Goal: Communication & Community: Answer question/provide support

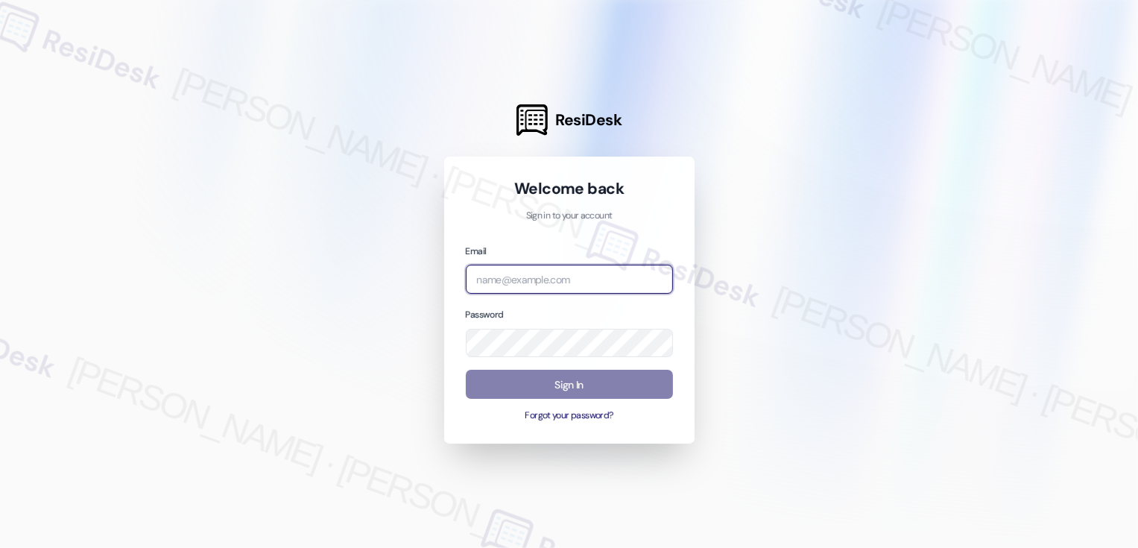
click at [560, 285] on input "email" at bounding box center [569, 279] width 207 height 29
type input "a"
click at [388, 196] on div at bounding box center [569, 274] width 1138 height 548
click at [542, 282] on input "email" at bounding box center [569, 279] width 207 height 29
type input "automated-surveys-apartment_management_pros-[PERSON_NAME].[PERSON_NAME]@apartme…"
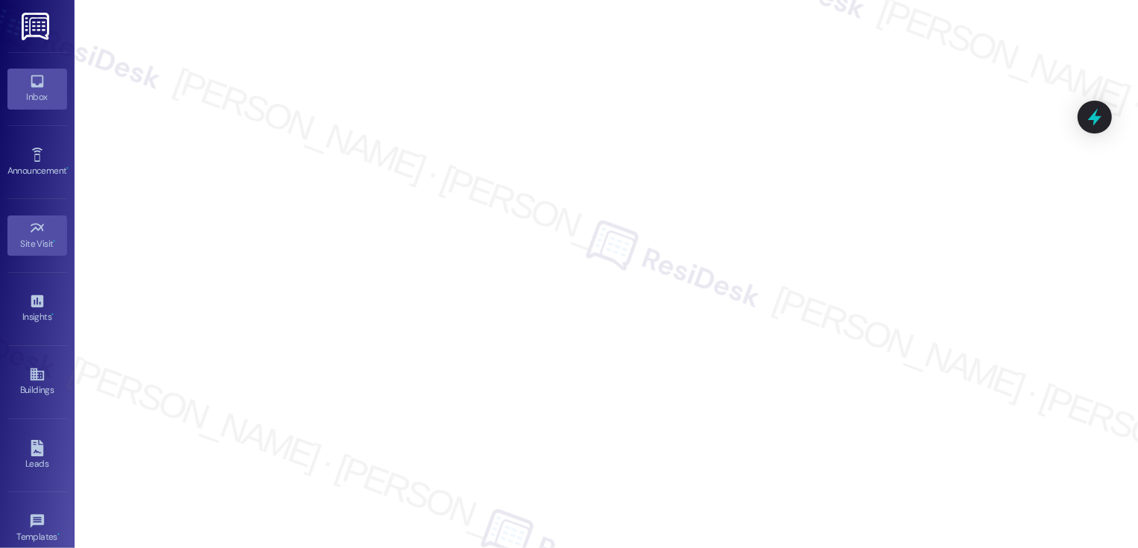
click at [43, 91] on div "Inbox" at bounding box center [37, 96] width 75 height 15
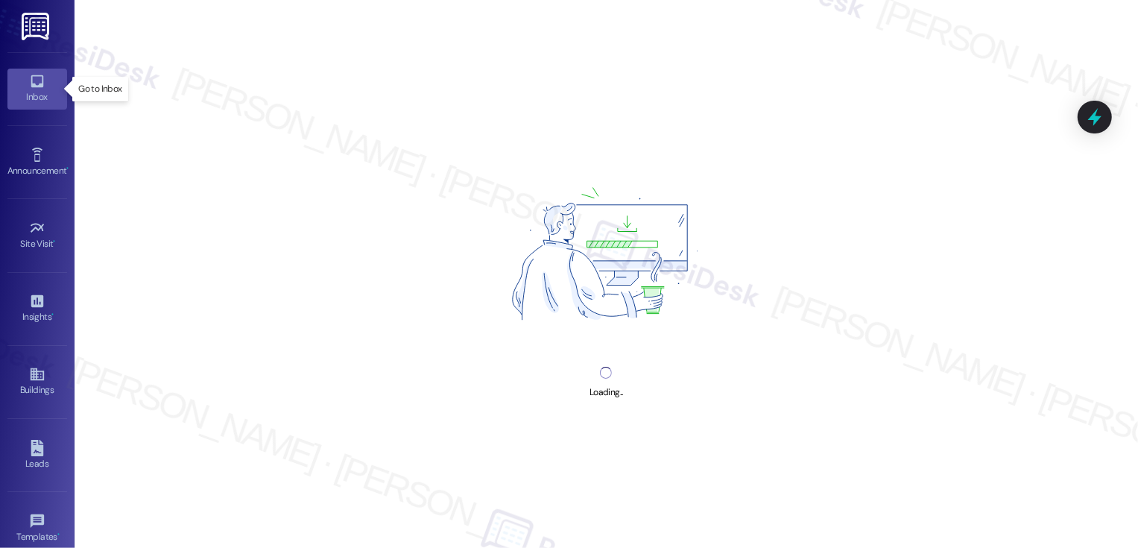
click at [43, 91] on div "Inbox" at bounding box center [37, 96] width 75 height 15
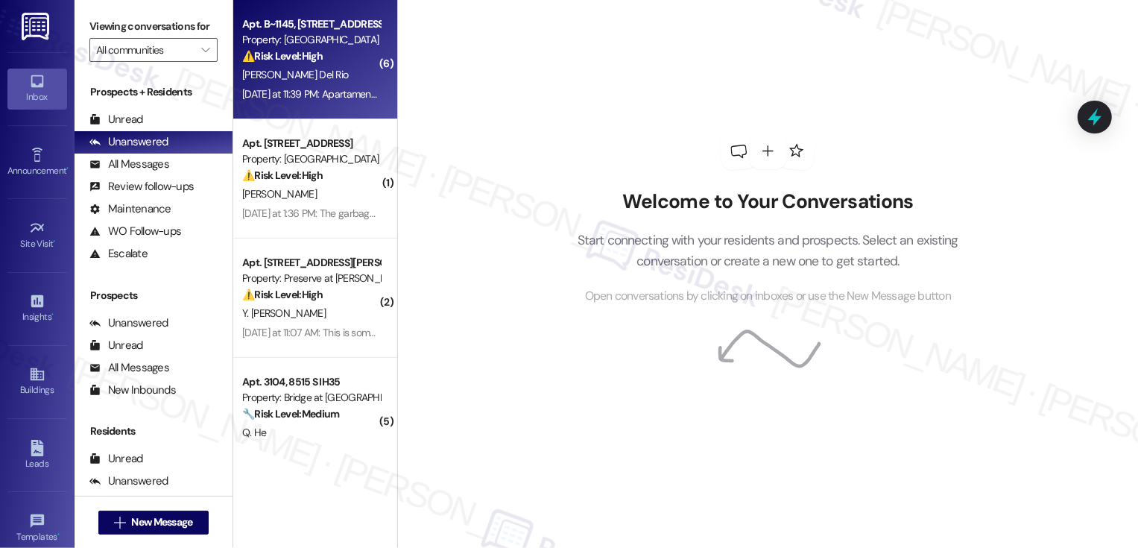
click at [341, 98] on div "[DATE] at 11:39 PM: Apartamento 1145 [PERSON_NAME] [DATE] at 11:39 PM: Apartame…" at bounding box center [359, 93] width 234 height 13
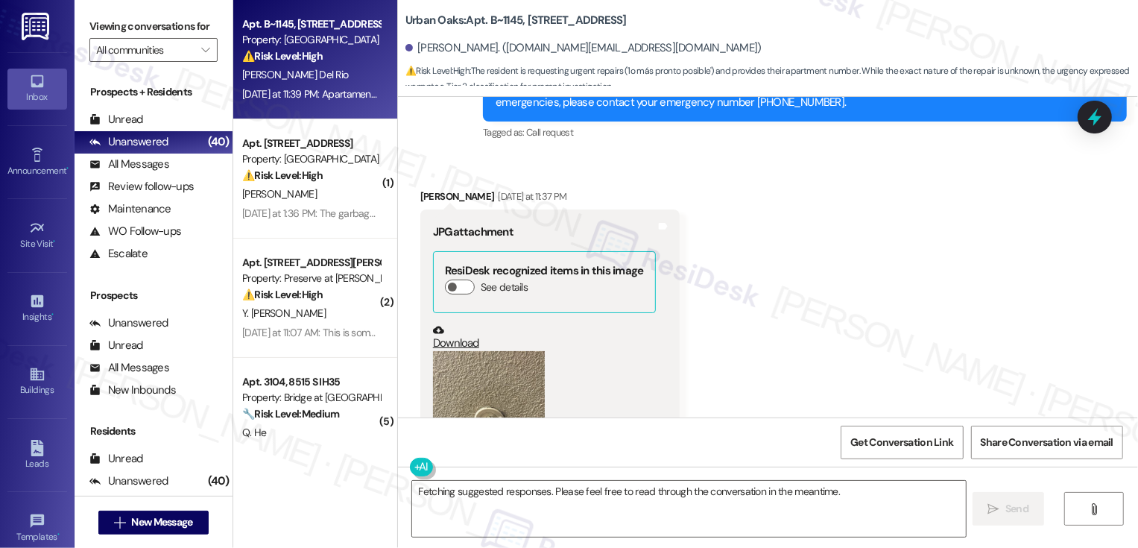
scroll to position [2105, 0]
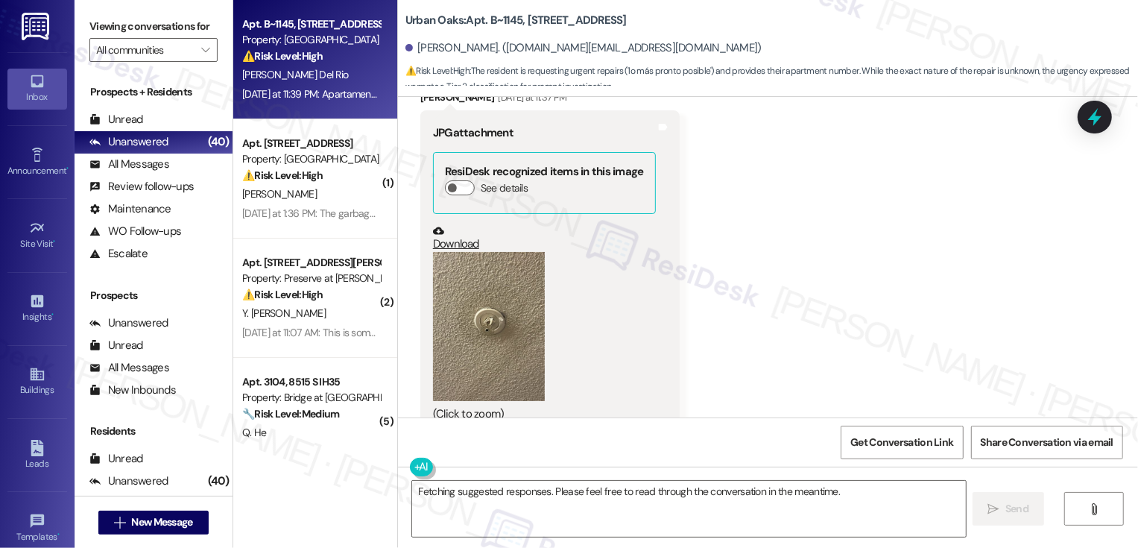
click at [497, 264] on button "Zoom image" at bounding box center [489, 326] width 112 height 149
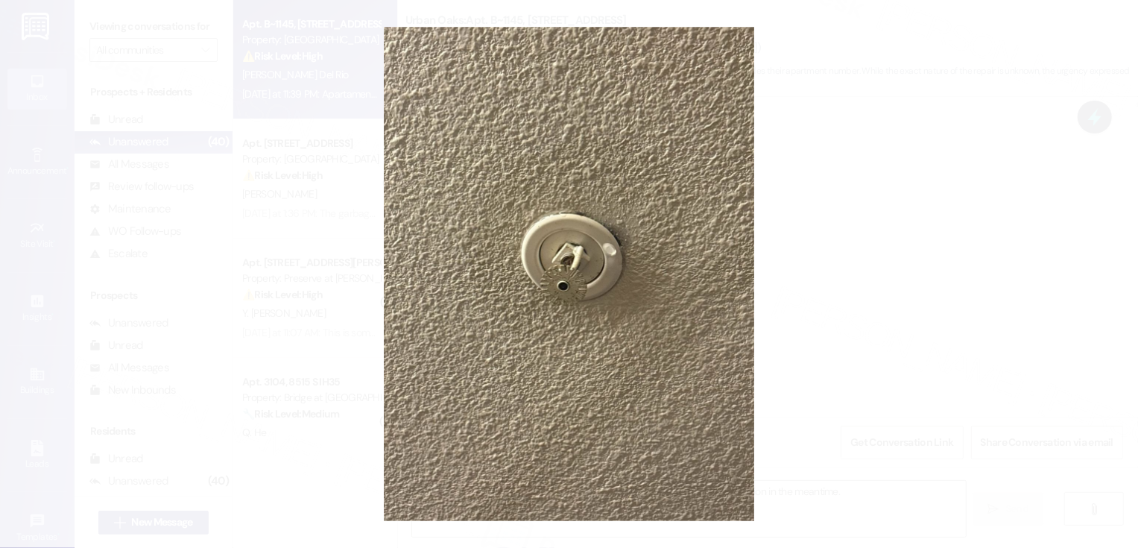
click at [882, 282] on button "Unzoom image" at bounding box center [569, 274] width 1138 height 548
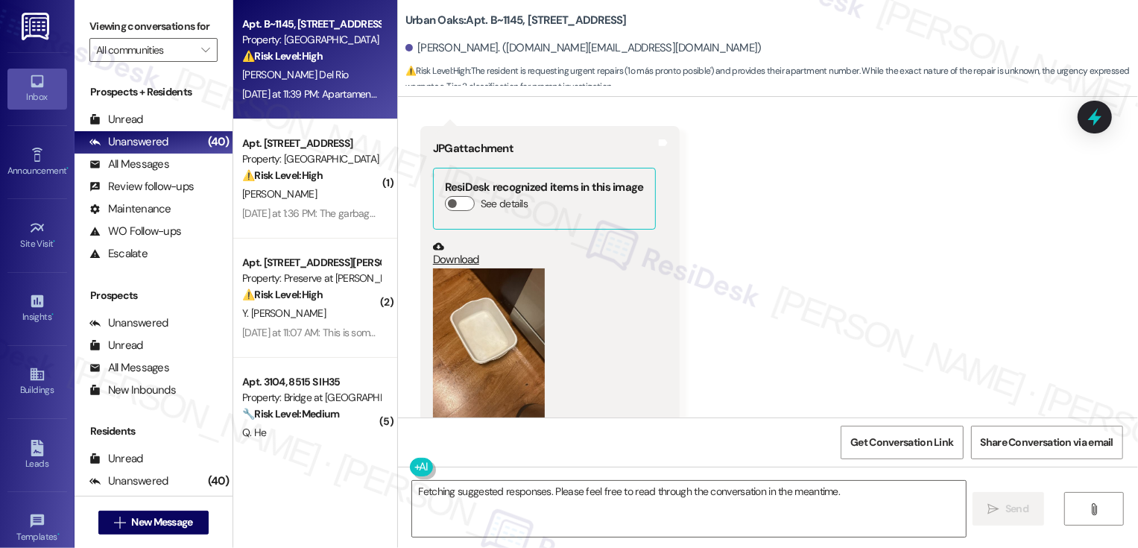
scroll to position [2459, 0]
click at [488, 292] on button "Zoom image" at bounding box center [489, 340] width 112 height 149
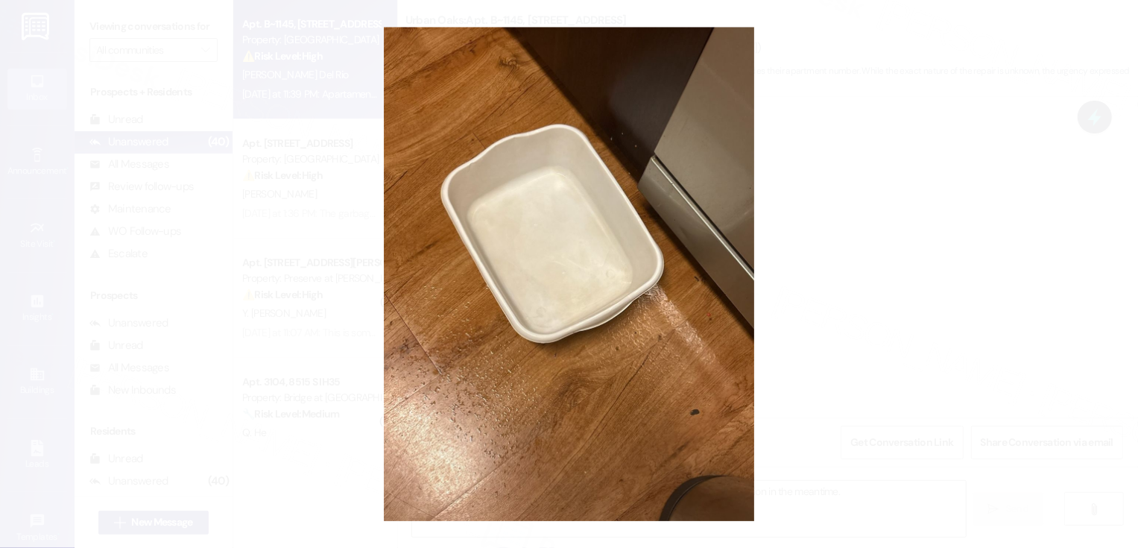
click at [908, 297] on button "Unzoom image" at bounding box center [569, 274] width 1138 height 548
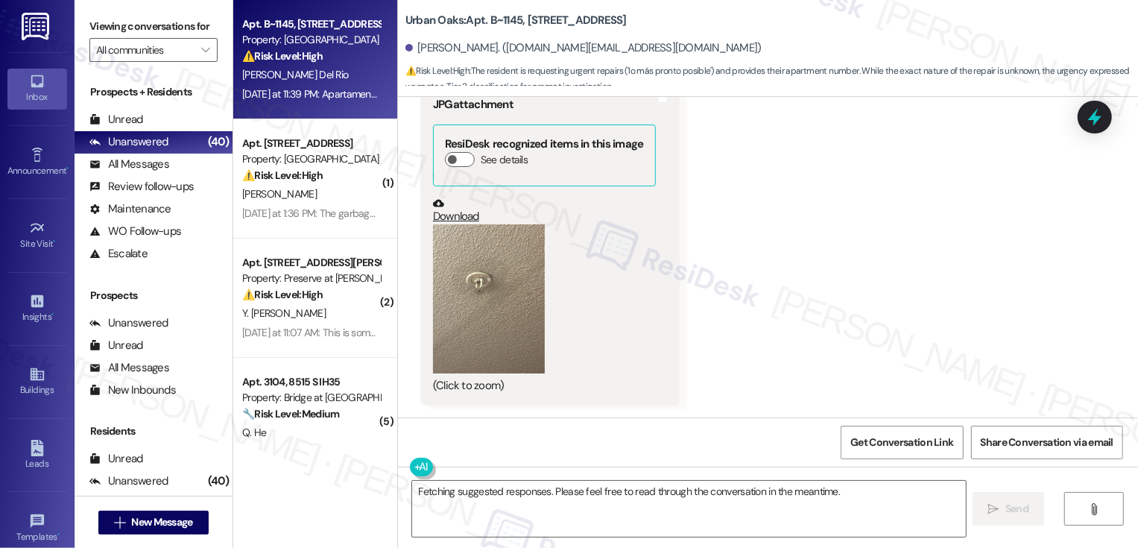
scroll to position [2879, 0]
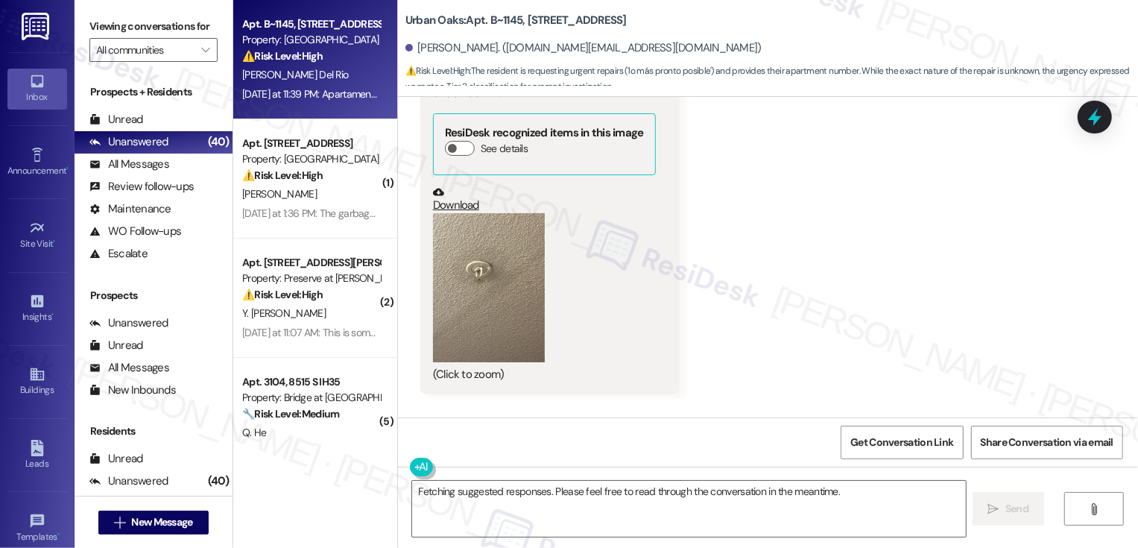
click at [487, 230] on button "Zoom image" at bounding box center [489, 287] width 112 height 149
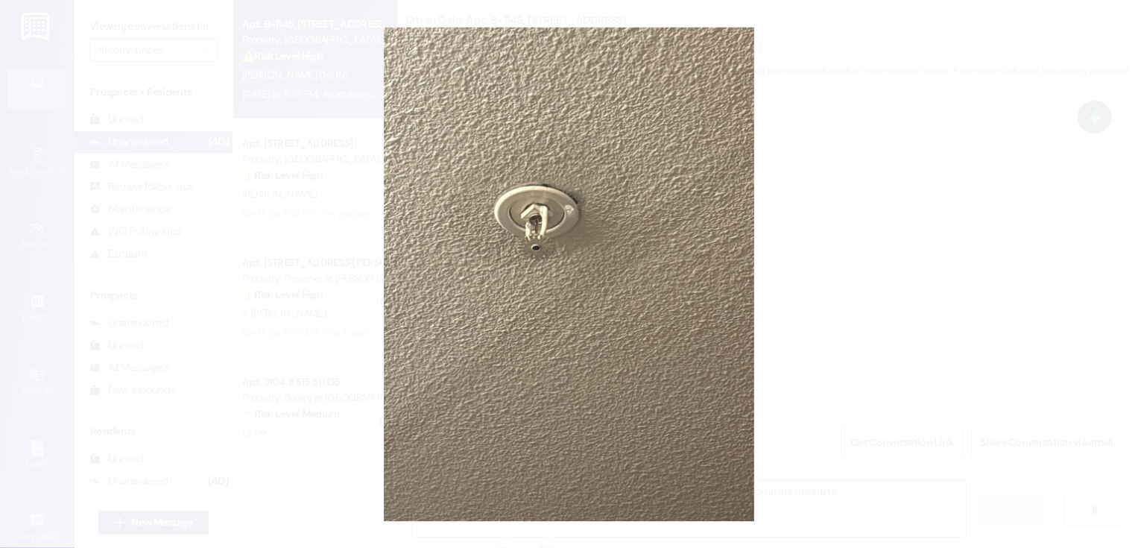
click at [826, 289] on button "Unzoom image" at bounding box center [569, 274] width 1138 height 548
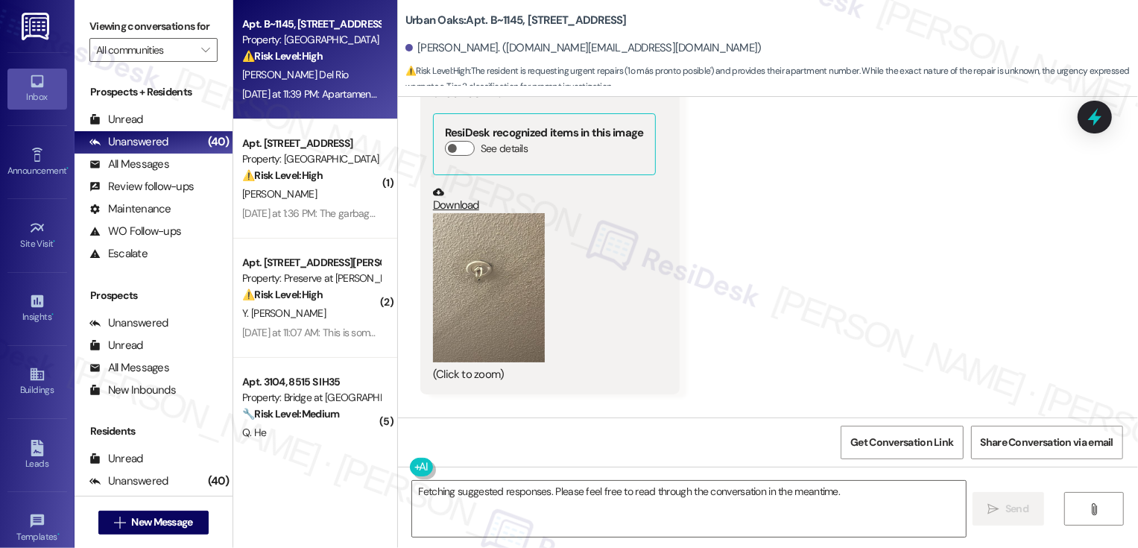
scroll to position [3068, 0]
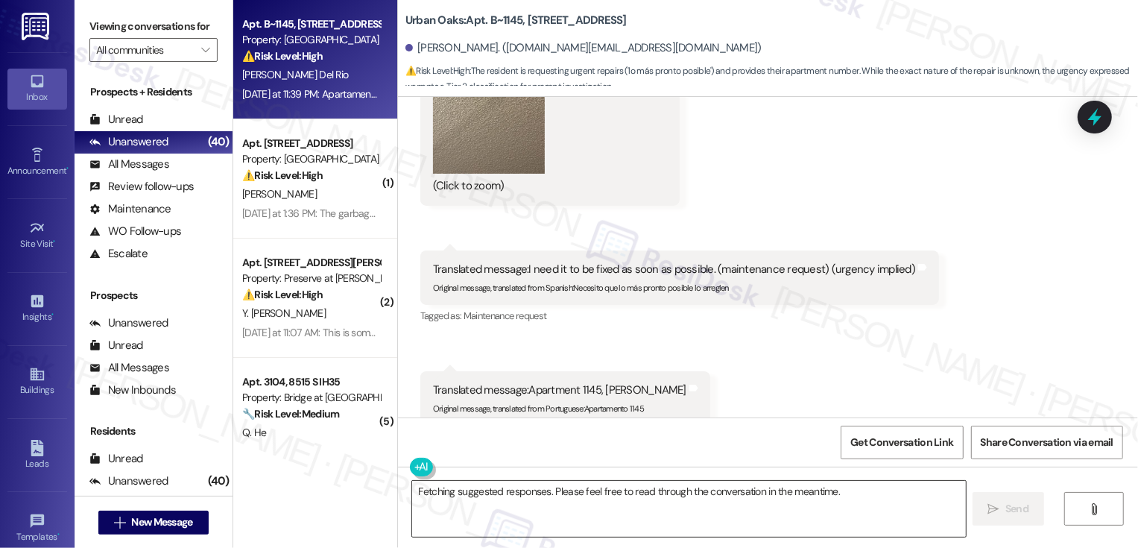
click at [585, 504] on textarea "Fetching suggested responses. Please feel free to read through the conversation…" at bounding box center [689, 509] width 554 height 56
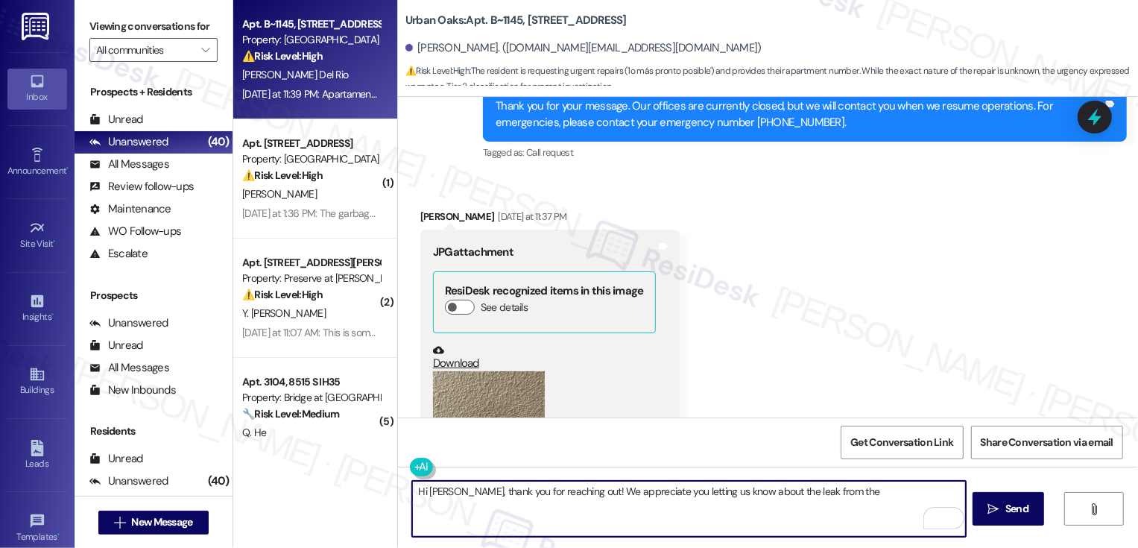
scroll to position [2030, 0]
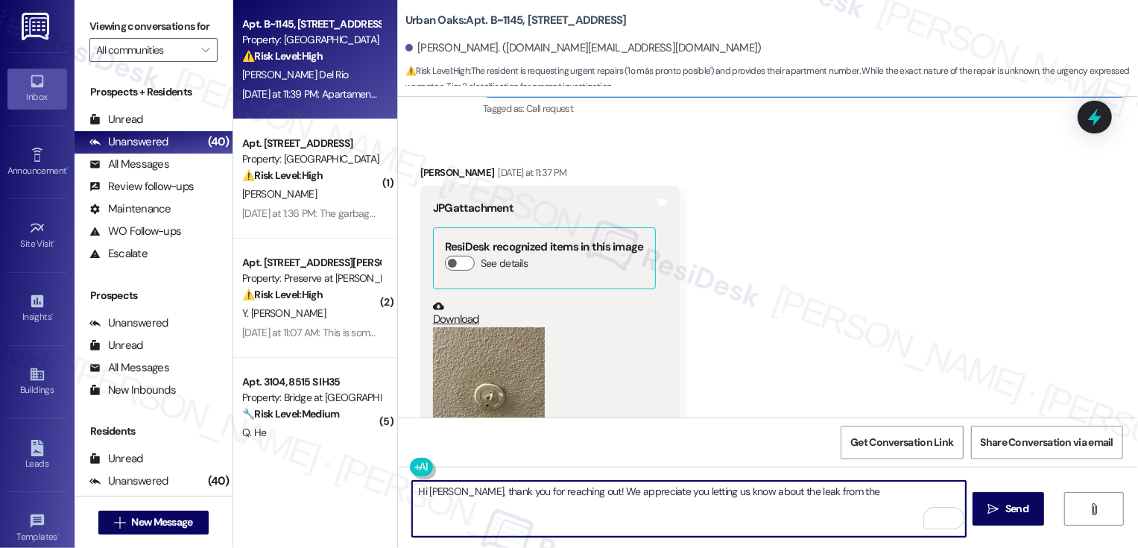
click at [501, 365] on button "Zoom image" at bounding box center [489, 401] width 112 height 149
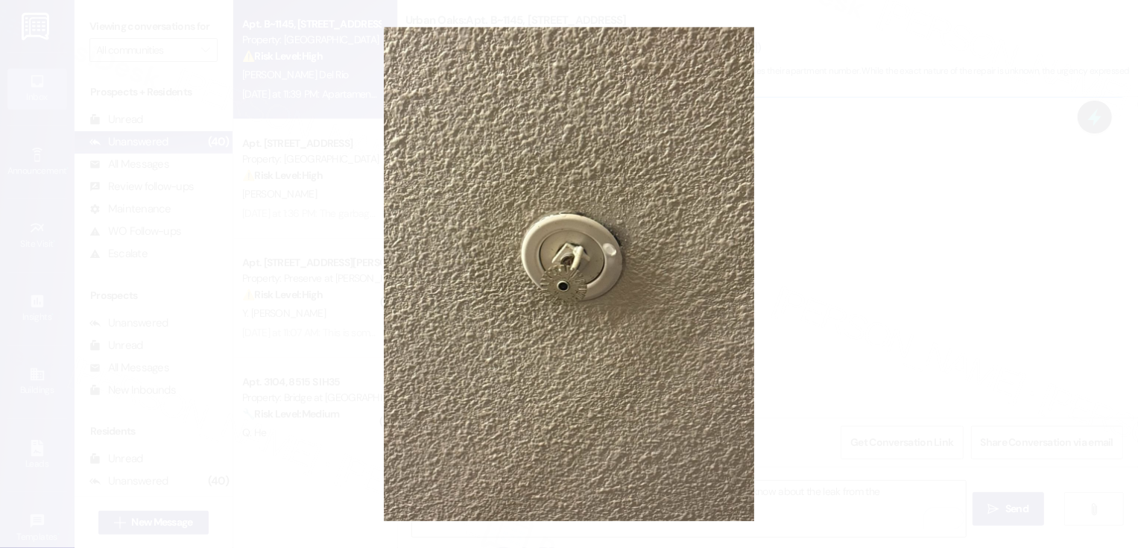
click at [873, 209] on button "Unzoom image" at bounding box center [569, 274] width 1138 height 548
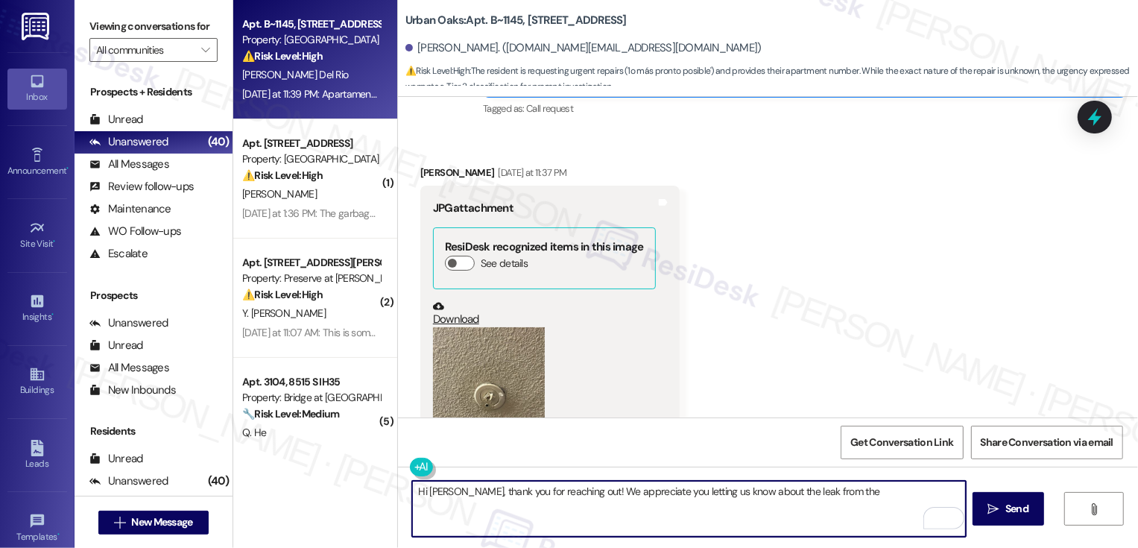
drag, startPoint x: 780, startPoint y: 492, endPoint x: 890, endPoint y: 503, distance: 110.9
click at [891, 503] on textarea "Hi [PERSON_NAME], thank you for reaching out! We appreciate you letting us know…" at bounding box center [689, 509] width 554 height 56
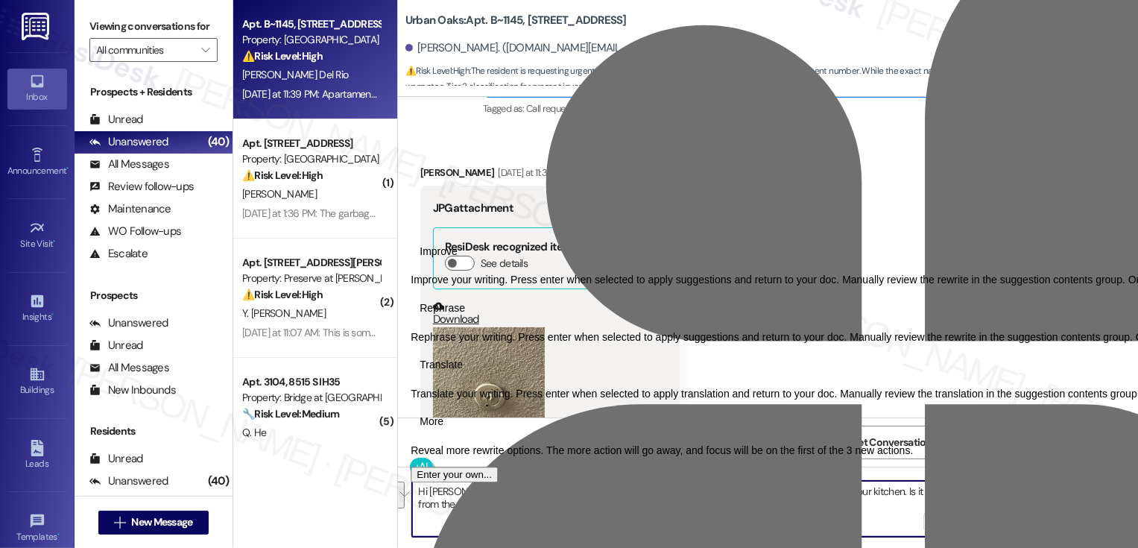
click at [560, 507] on textarea "Hi [PERSON_NAME], thank you for reaching out! We appreciate you letting us know…" at bounding box center [689, 509] width 554 height 56
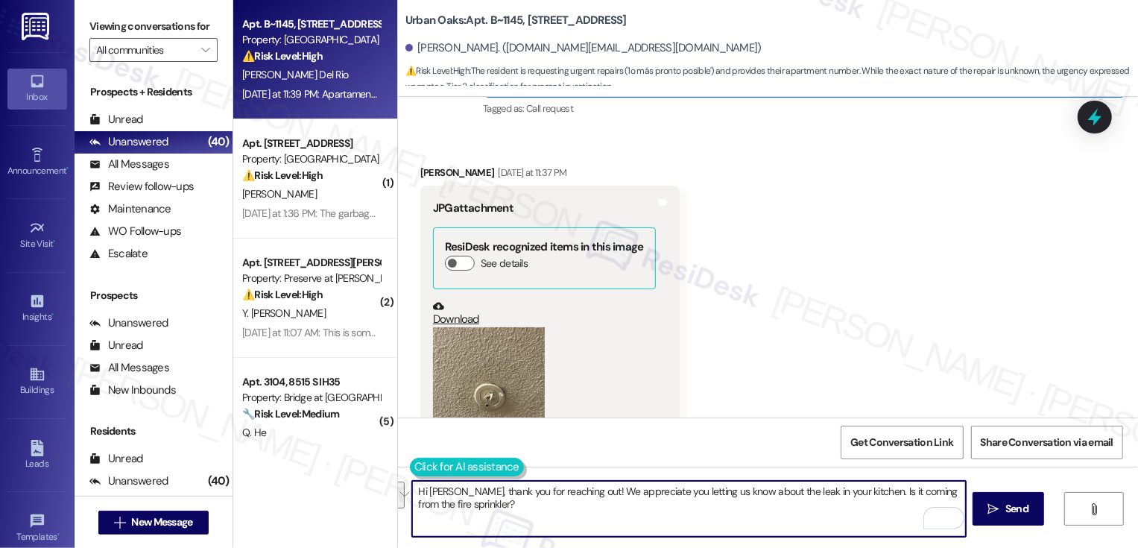
click at [418, 467] on button at bounding box center [467, 467] width 114 height 19
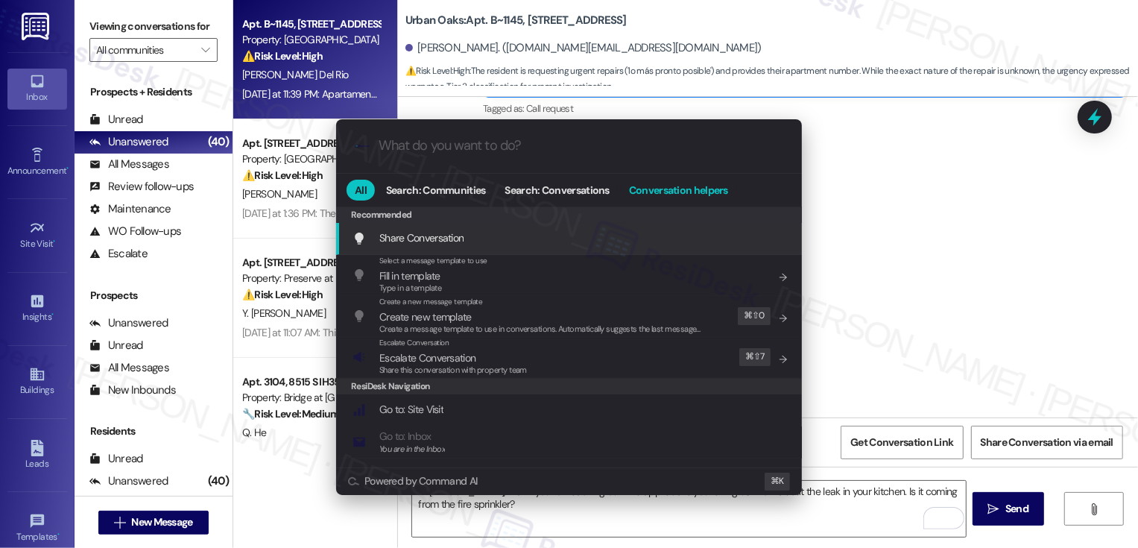
click at [669, 191] on span "Conversation helpers" at bounding box center [678, 190] width 99 height 10
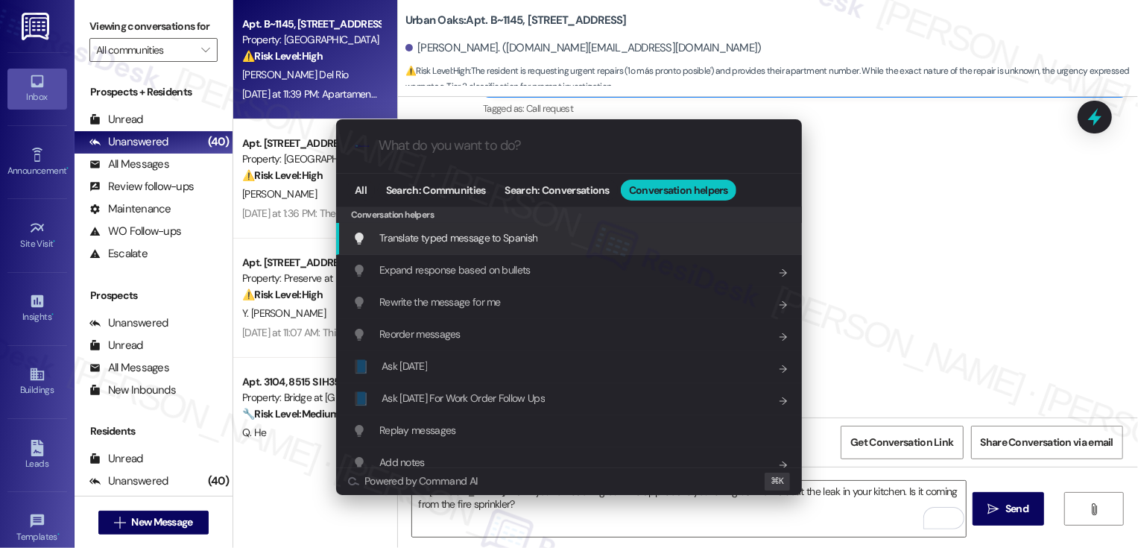
click at [540, 233] on div "Translate typed message to Spanish Add shortcut" at bounding box center [570, 238] width 436 height 16
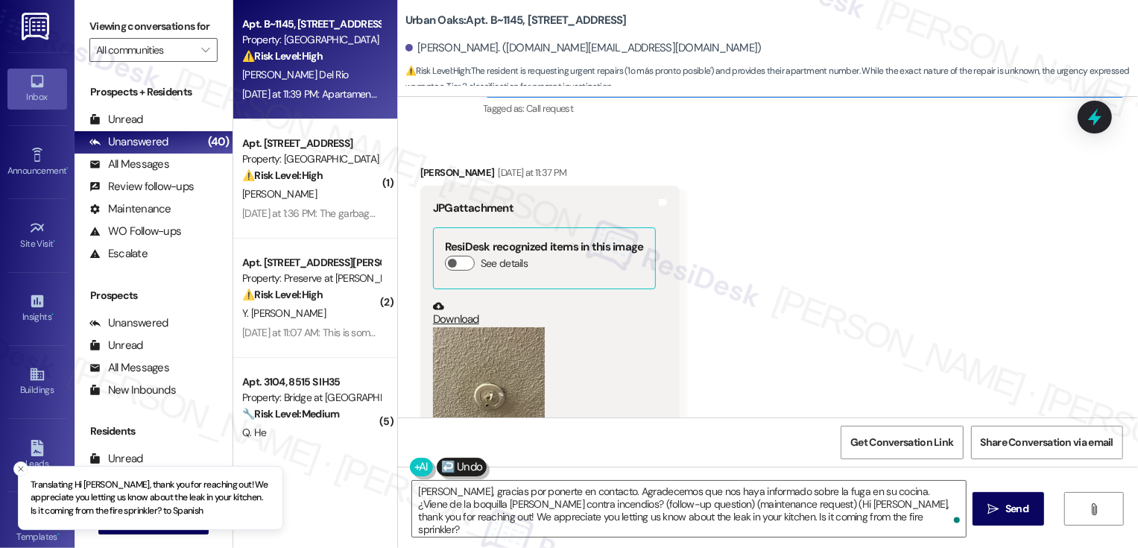
type textarea "[PERSON_NAME], gracias por ponerte en contacto. Agradecemos que nos haya inform…"
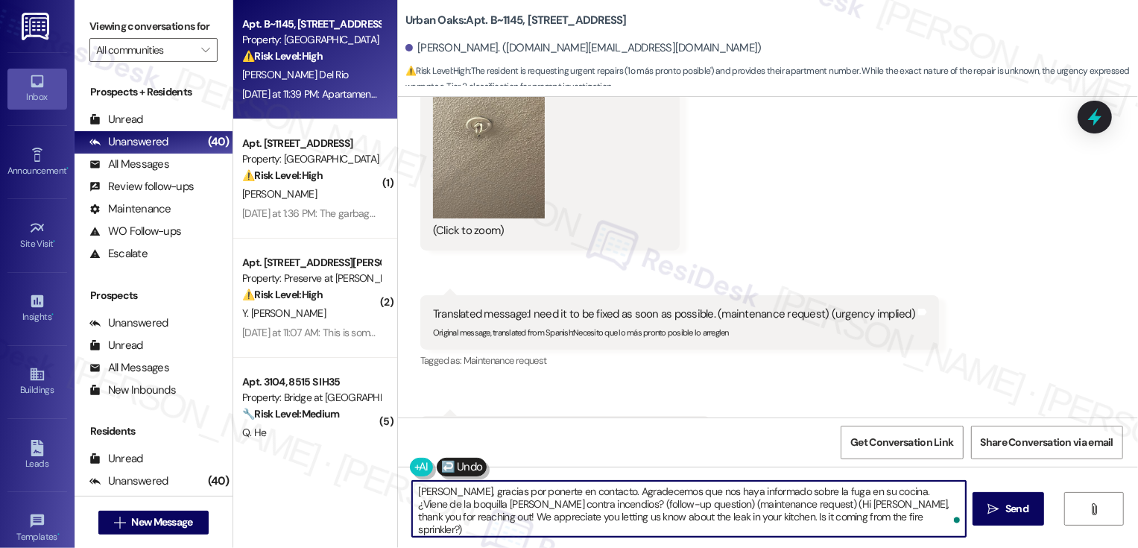
scroll to position [3022, 0]
click at [1025, 513] on span "Send" at bounding box center [1016, 509] width 23 height 16
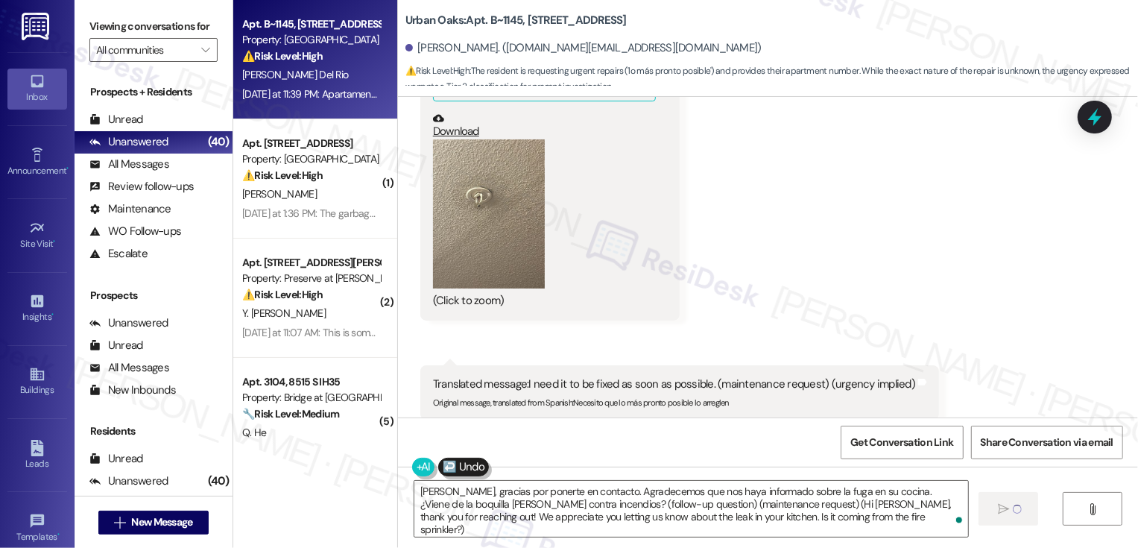
scroll to position [2894, 0]
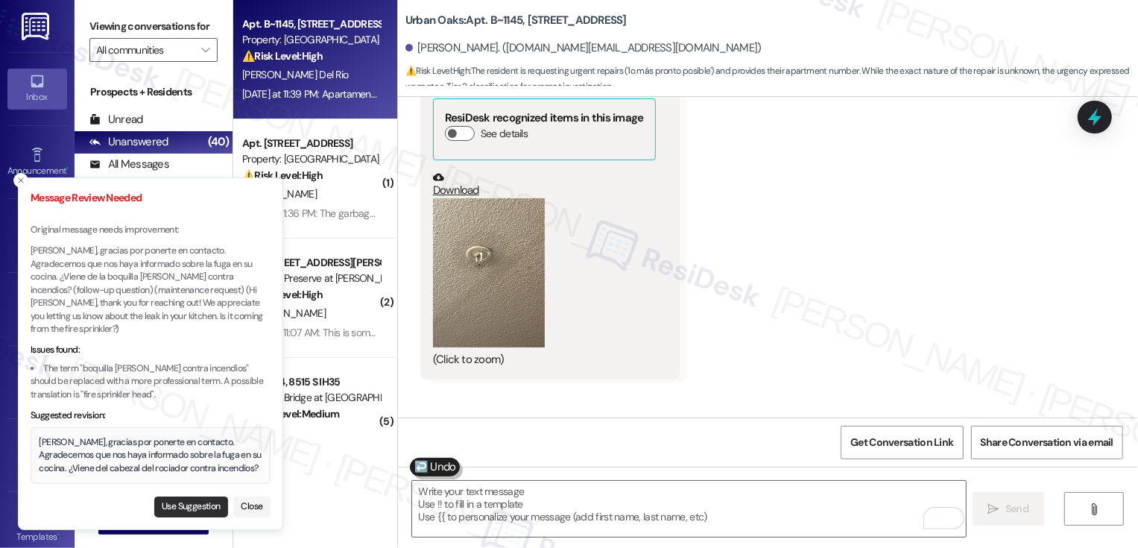
click at [198, 502] on button "Use Suggestion" at bounding box center [191, 506] width 74 height 21
type textarea "[PERSON_NAME], gracias por ponerte en contacto. Agradecemos que nos haya inform…"
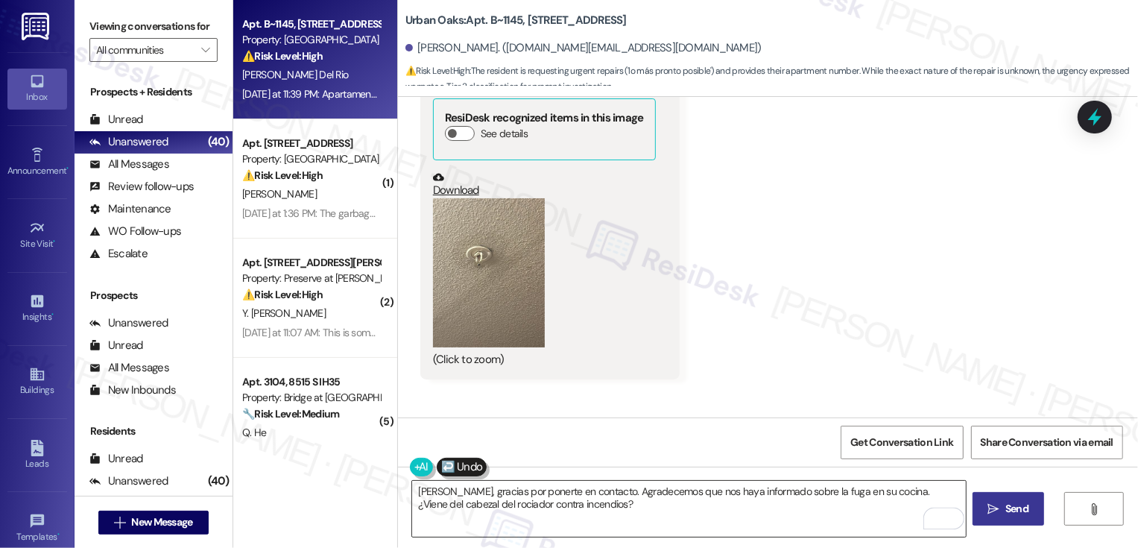
click at [756, 503] on textarea "[PERSON_NAME], gracias por ponerte en contacto. Agradecemos que nos haya inform…" at bounding box center [689, 509] width 554 height 56
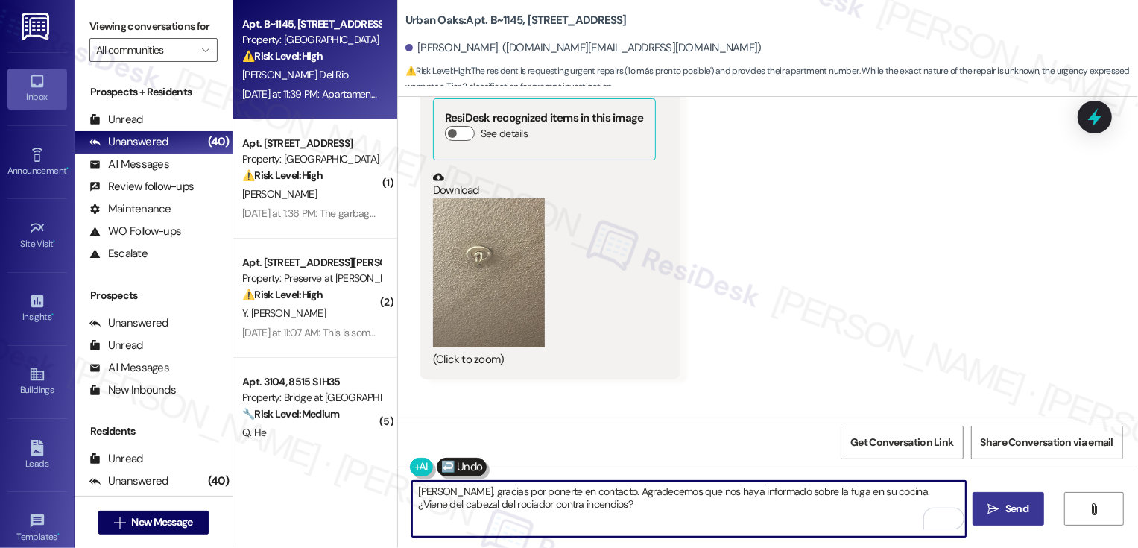
click at [1022, 510] on span "Send" at bounding box center [1016, 509] width 23 height 16
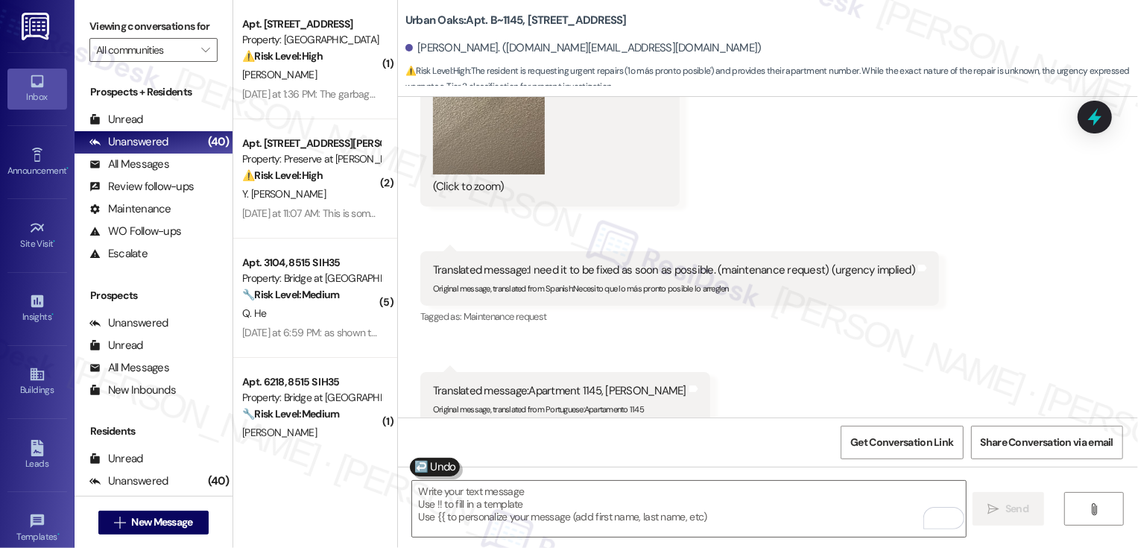
scroll to position [3188, 0]
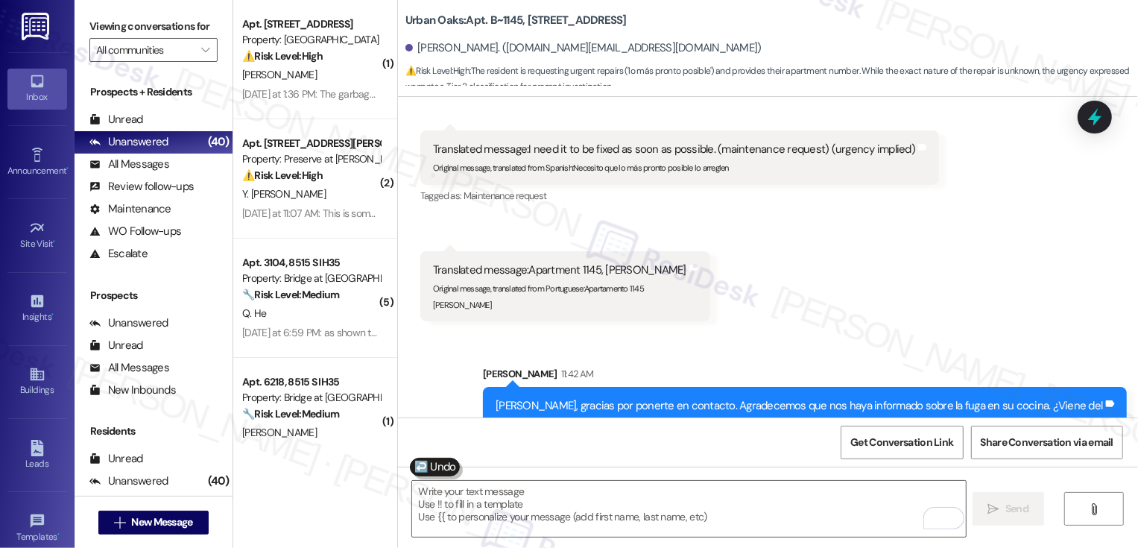
click at [505, 20] on b "Urban Oaks: Apt. B~1145, [STREET_ADDRESS]" at bounding box center [515, 21] width 221 height 16
copy b "1145"
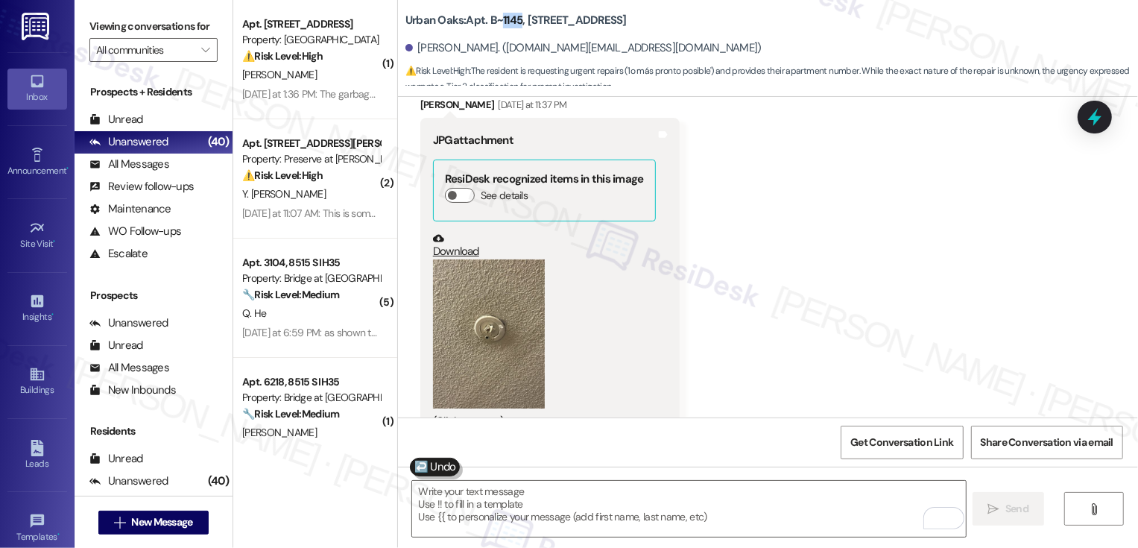
scroll to position [2084, 0]
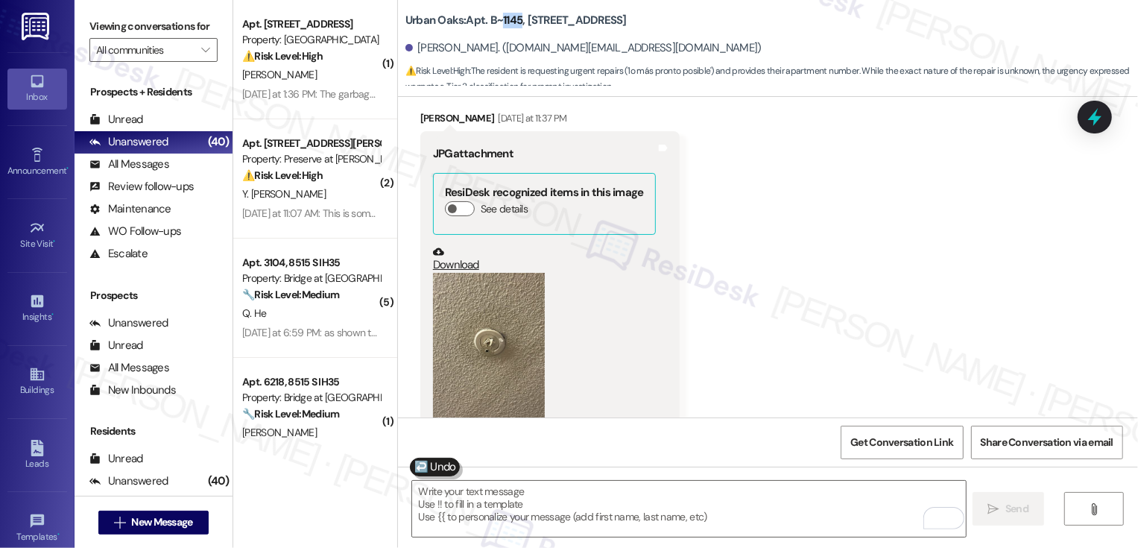
click at [455, 246] on link "Download" at bounding box center [544, 259] width 223 height 26
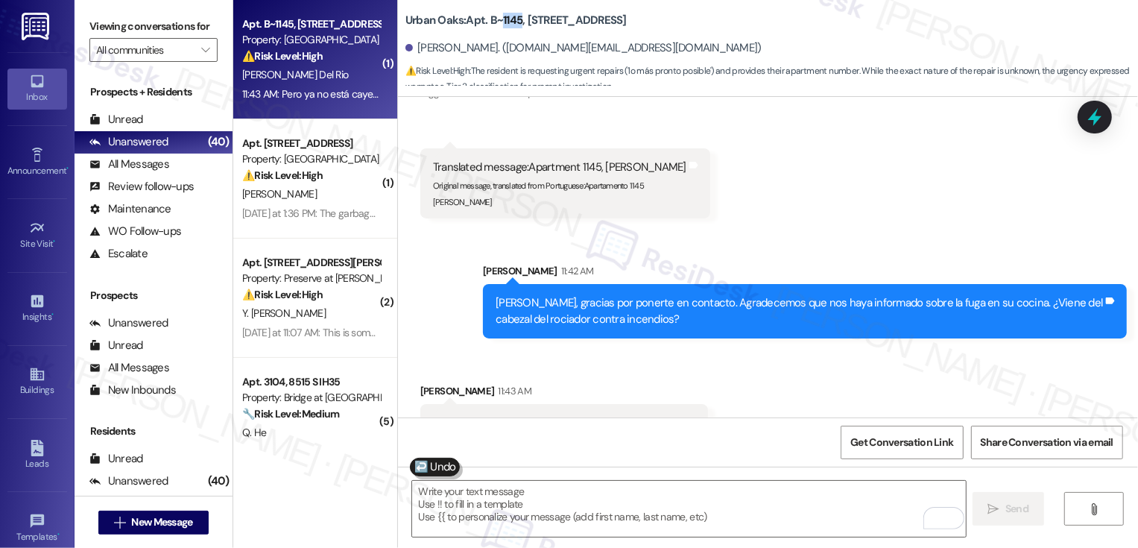
scroll to position [3291, 0]
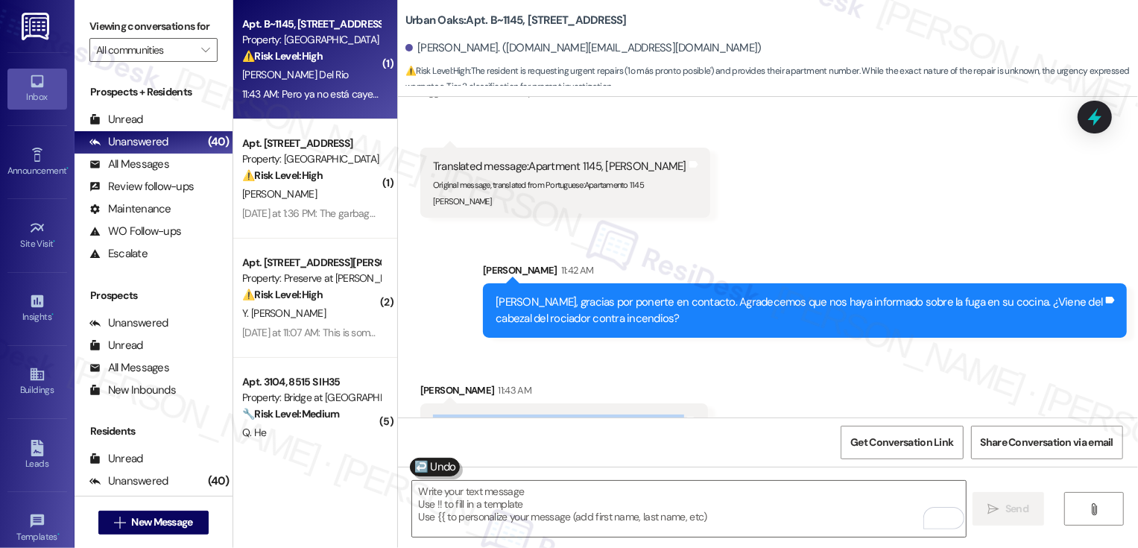
drag, startPoint x: 417, startPoint y: 387, endPoint x: 711, endPoint y: 385, distance: 293.6
click at [712, 387] on div "Received via SMS [PERSON_NAME] Del Rio 11:43 AM Pero ya no está cayendo agua si…" at bounding box center [768, 401] width 740 height 104
copy div "Pero ya no está cayendo agua si repite les dejo saber Tags and notes"
click at [545, 499] on textarea "To enrich screen reader interactions, please activate Accessibility in Grammarl…" at bounding box center [689, 509] width 554 height 56
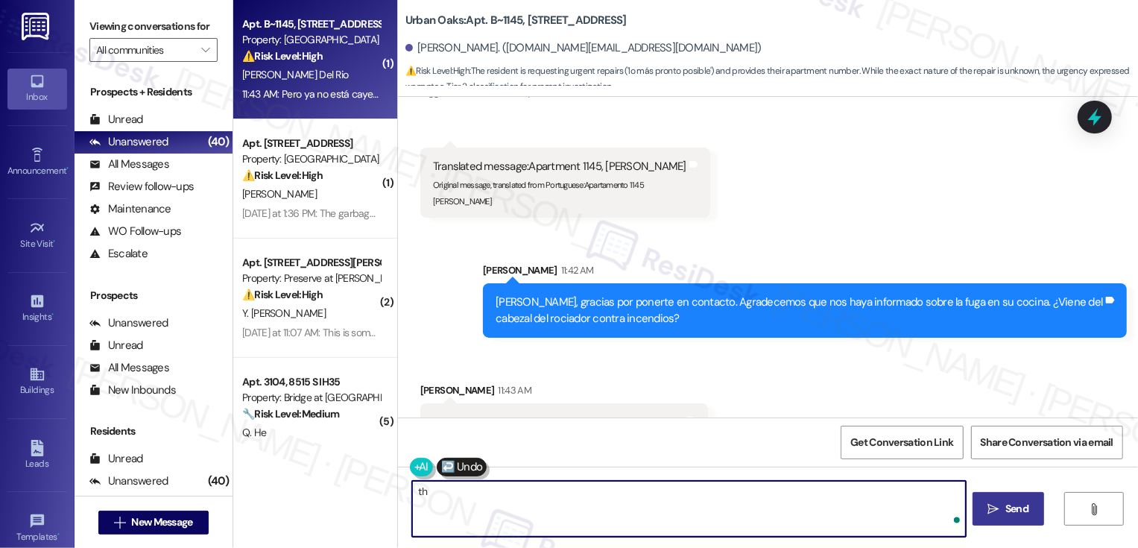
type textarea "t"
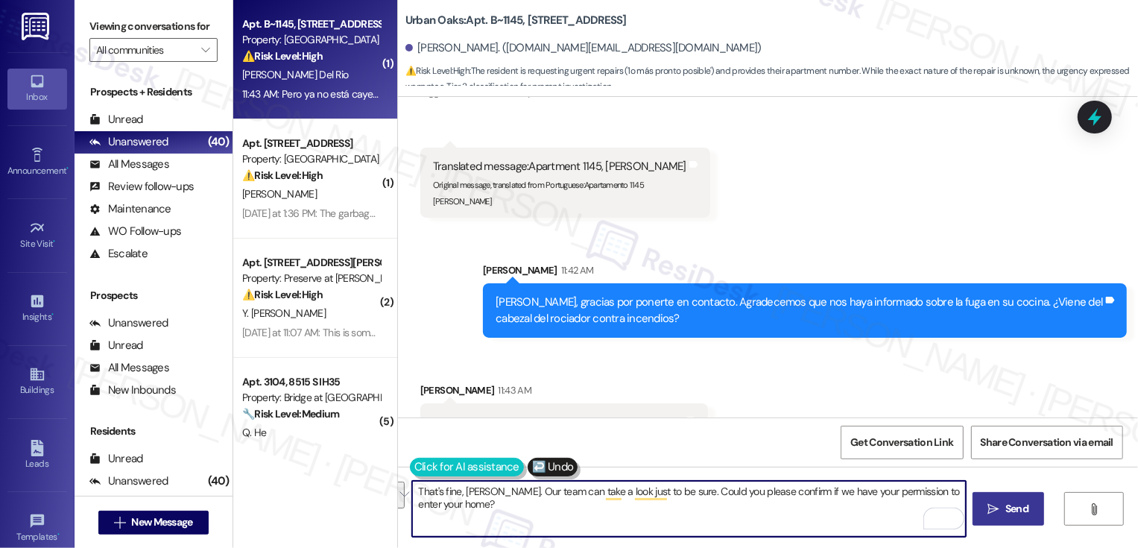
click at [415, 475] on button at bounding box center [467, 467] width 114 height 19
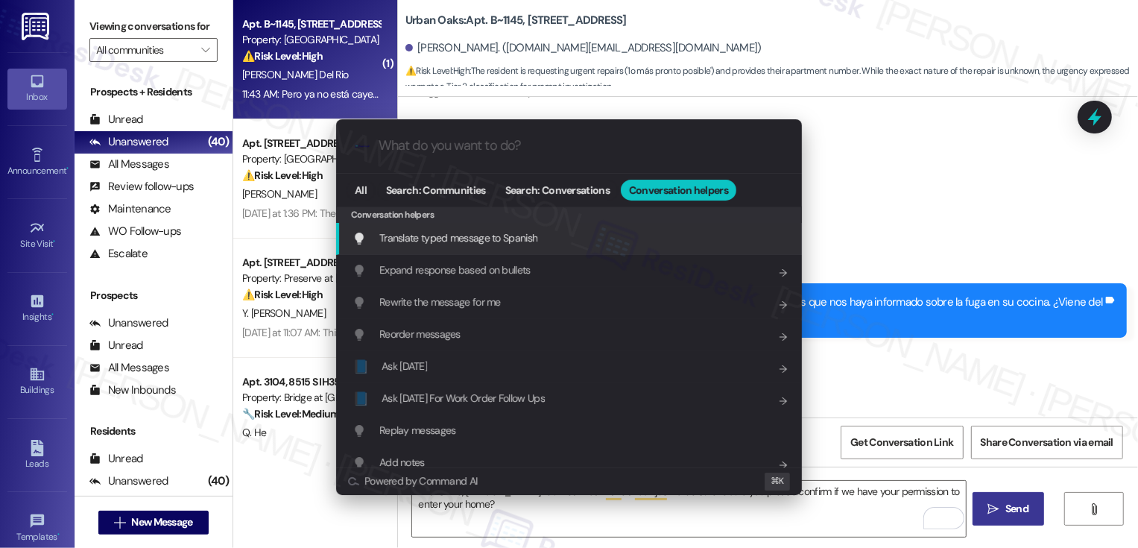
click at [601, 224] on div "Translate typed message to Spanish Add shortcut" at bounding box center [569, 239] width 466 height 32
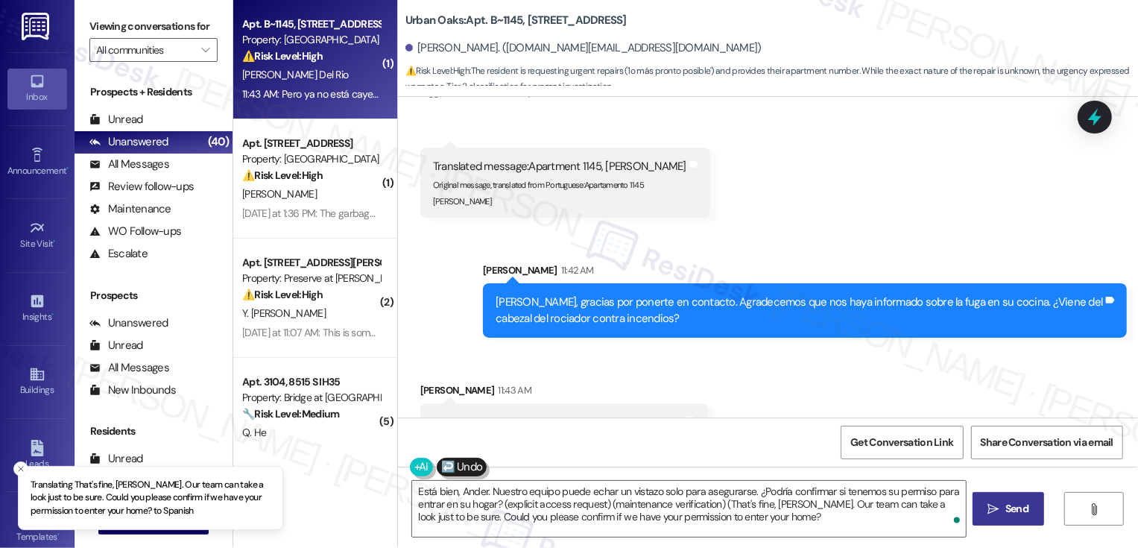
type textarea "Está bien, Ander. Nuestro equipo puede echar un vistazo solo para asegurarse. ¿…"
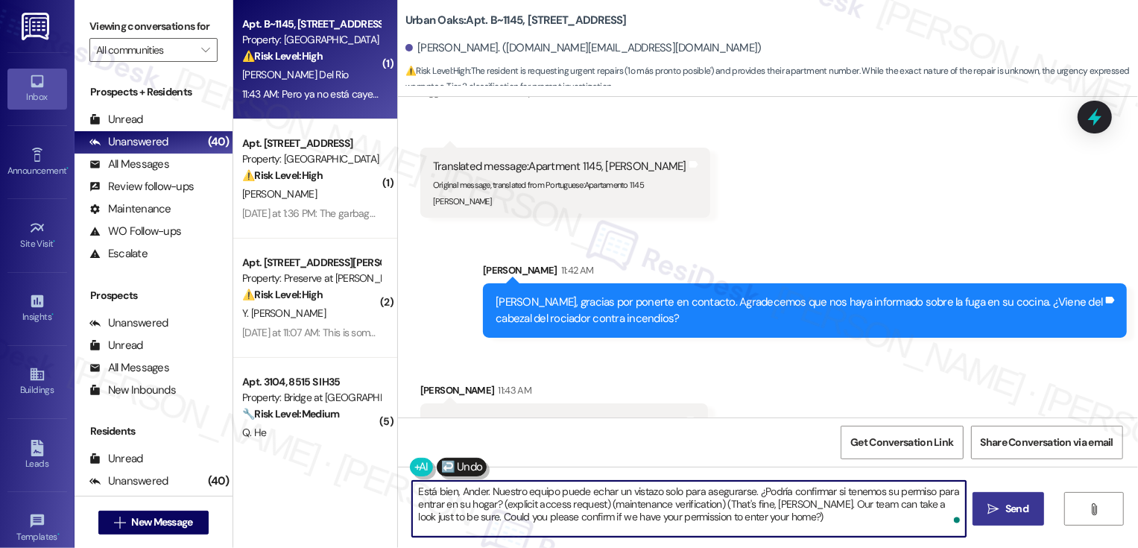
click at [995, 516] on span " Send" at bounding box center [1008, 509] width 47 height 16
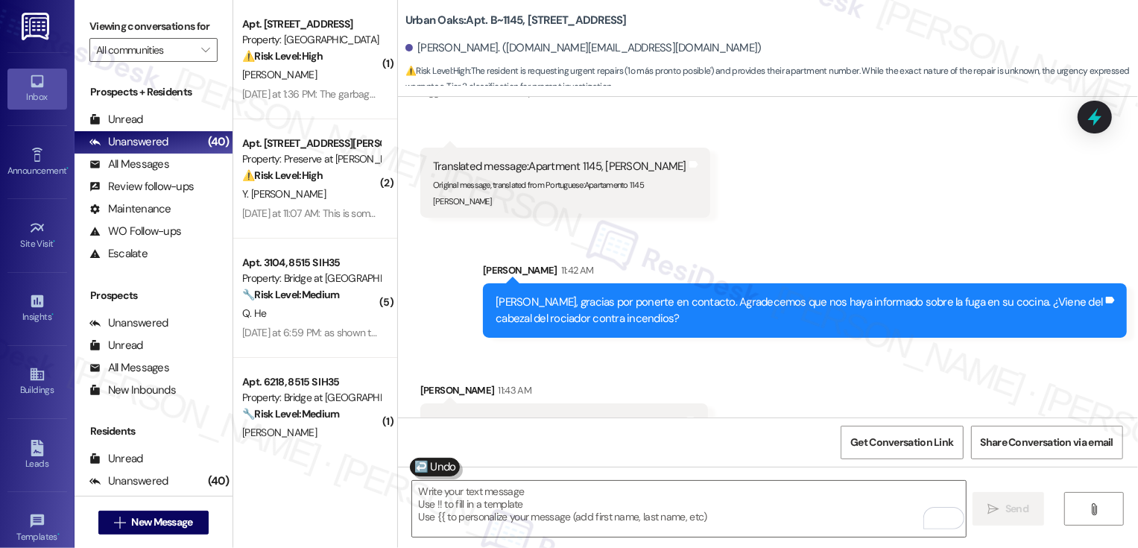
scroll to position [3291, 0]
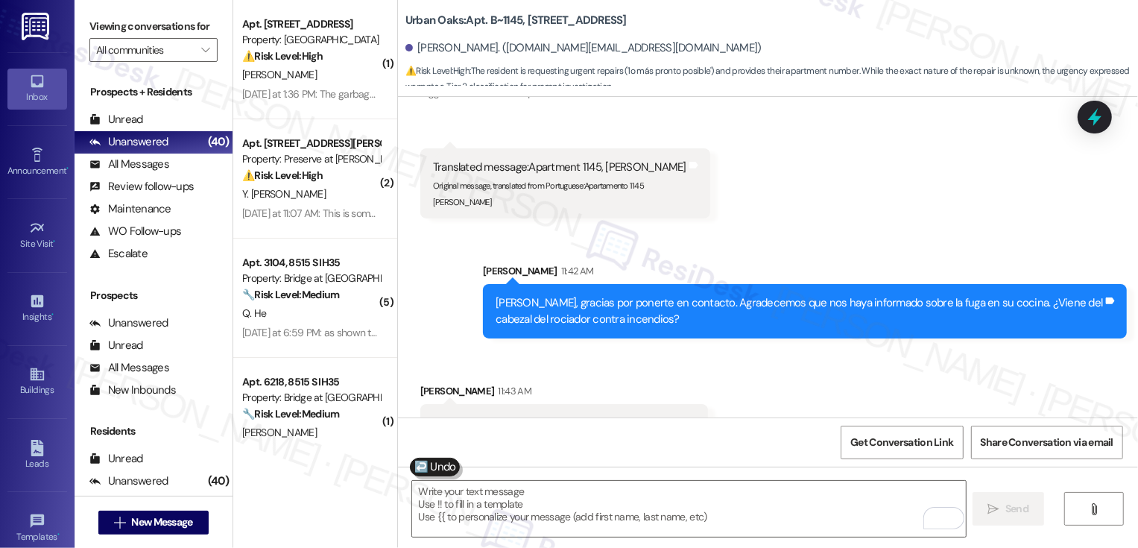
click at [831, 390] on div "Received via SMS [PERSON_NAME] Del Rio 11:43 AM Pero ya no está cayendo agua si…" at bounding box center [768, 401] width 740 height 104
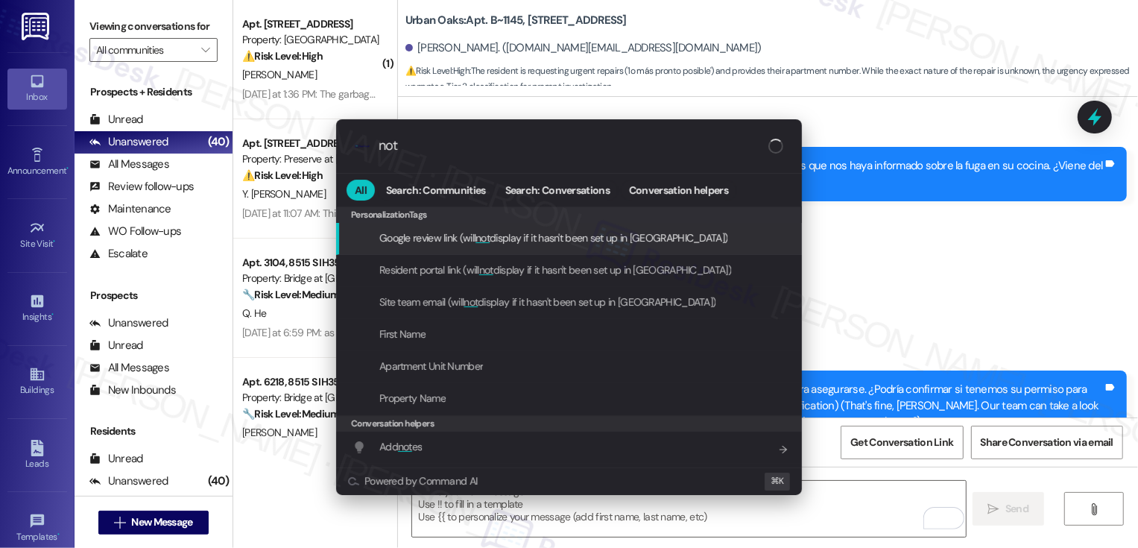
type input "note"
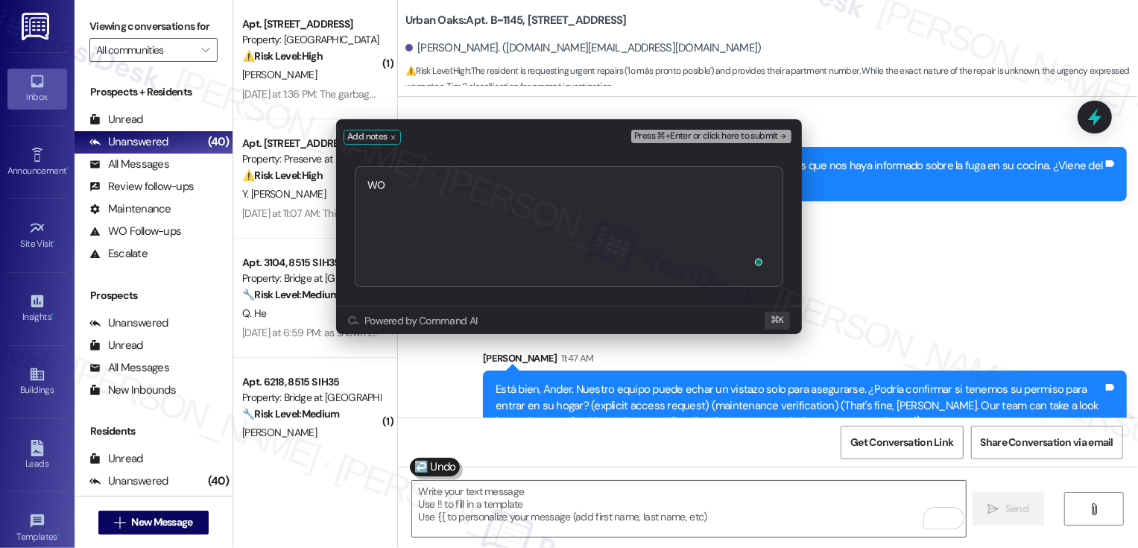
type textarea "WO 3692"
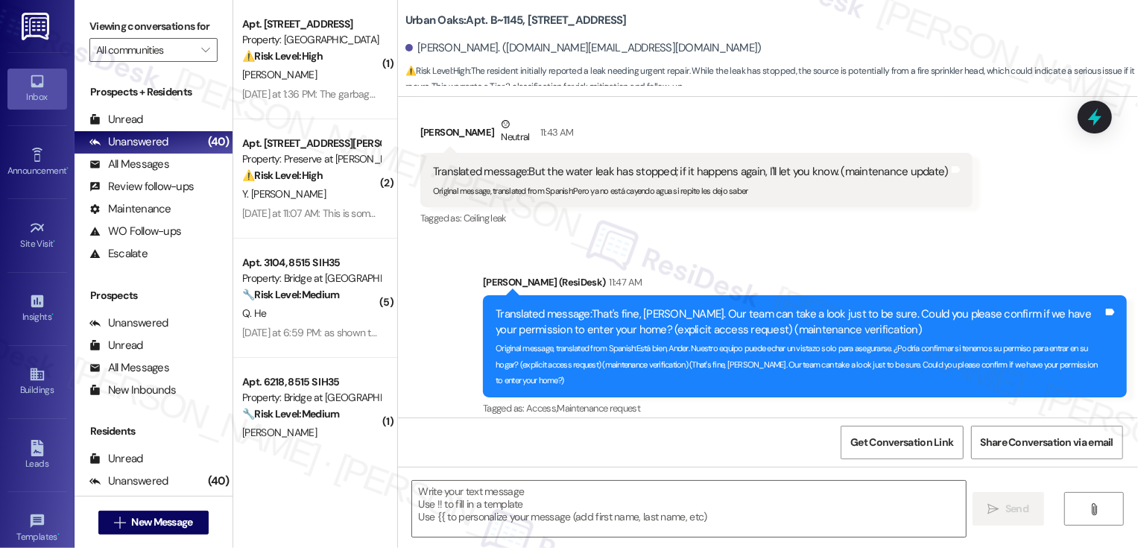
type textarea "Fetching suggested responses. Please feel free to read through the conversation…"
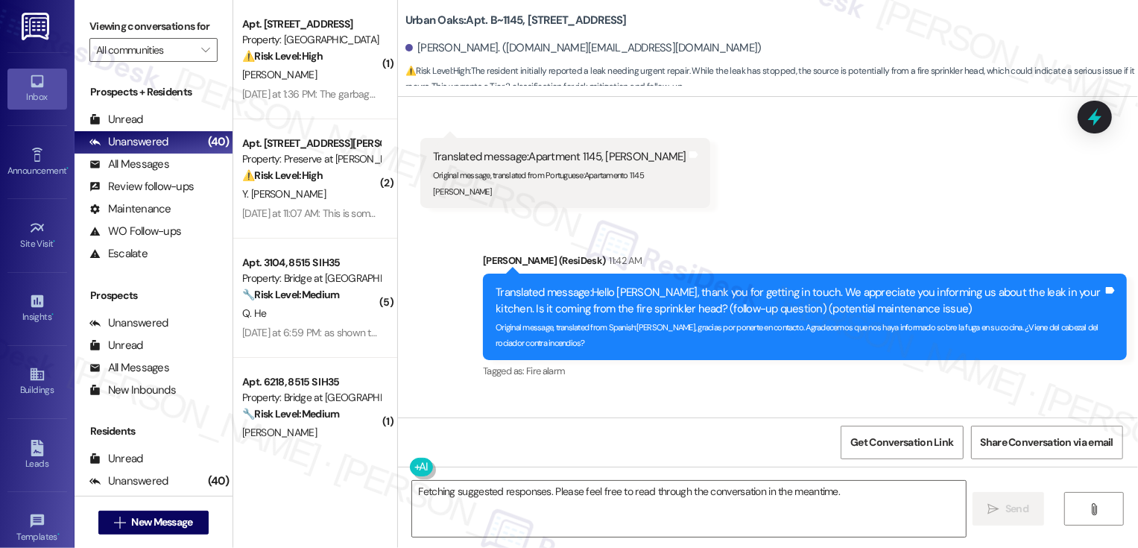
scroll to position [3730, 0]
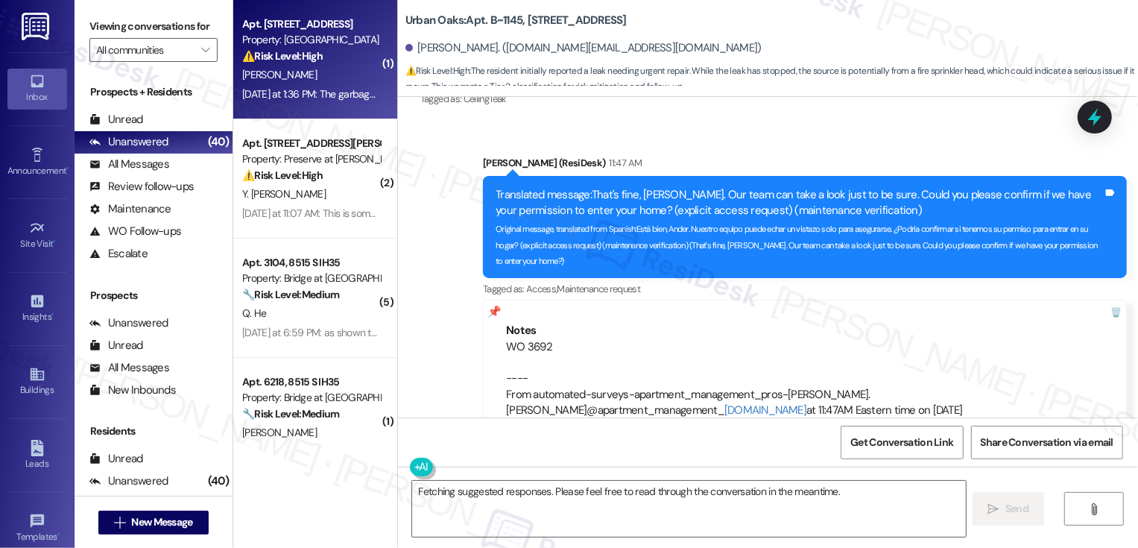
click at [309, 62] on strong "⚠️ Risk Level: High" at bounding box center [282, 55] width 80 height 13
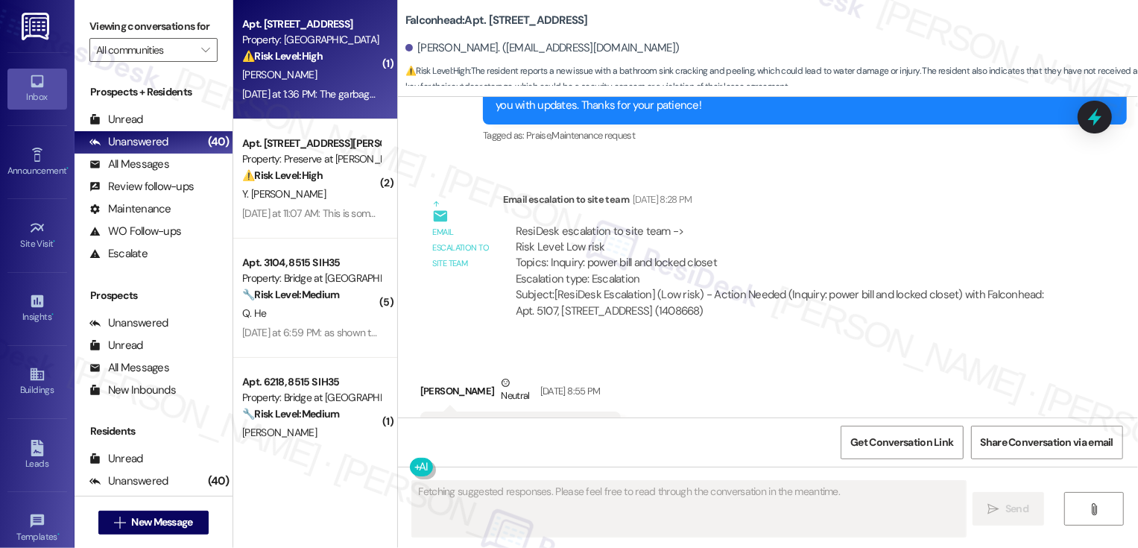
click at [335, 62] on div "⚠️ Risk Level: High The resident reports a new issue with a bathroom sink crack…" at bounding box center [311, 56] width 138 height 16
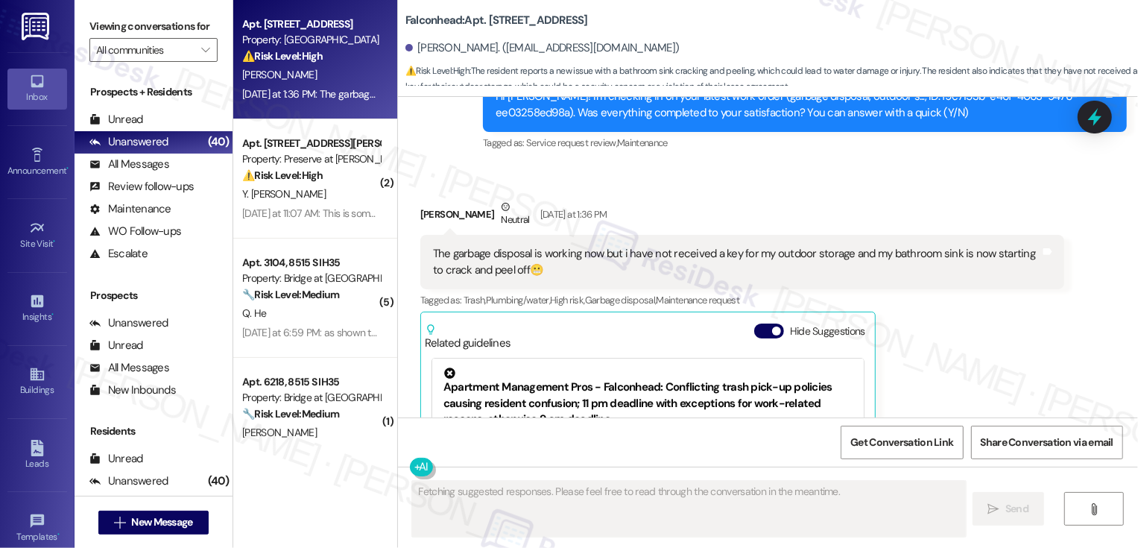
scroll to position [1370, 0]
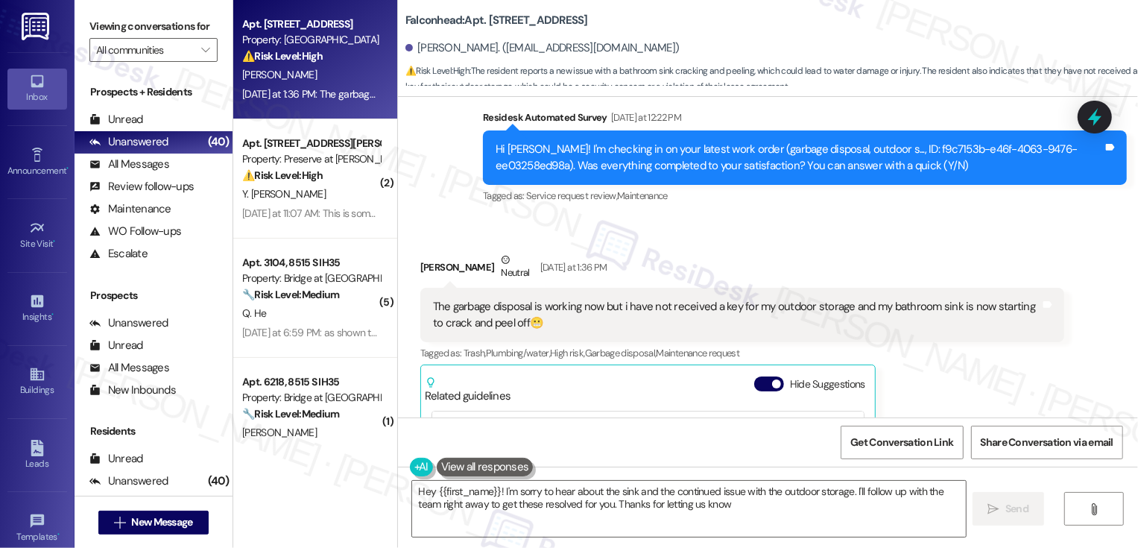
type textarea "Hey {{first_name}}! I'm sorry to hear about the sink and the continued issue wi…"
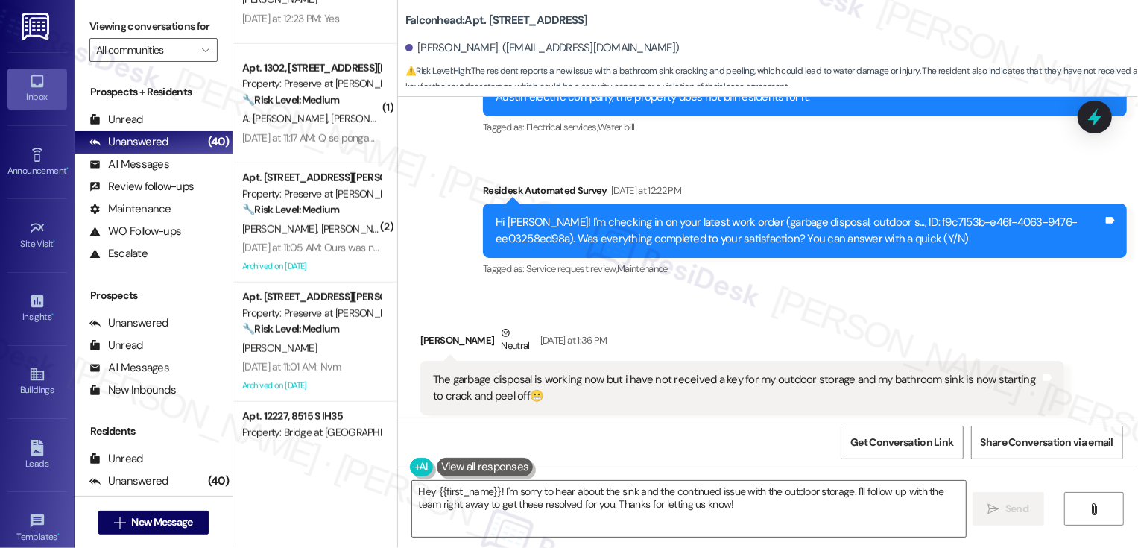
scroll to position [1523, 0]
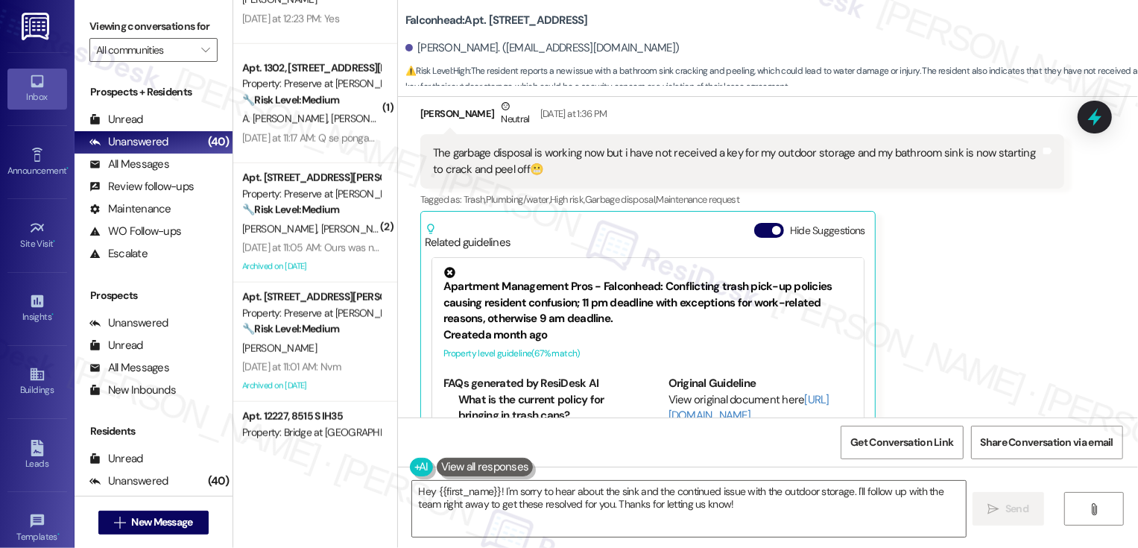
click at [490, 21] on b "Falconhead: Apt. 5107, [STREET_ADDRESS]" at bounding box center [496, 21] width 183 height 16
copy b "5107"
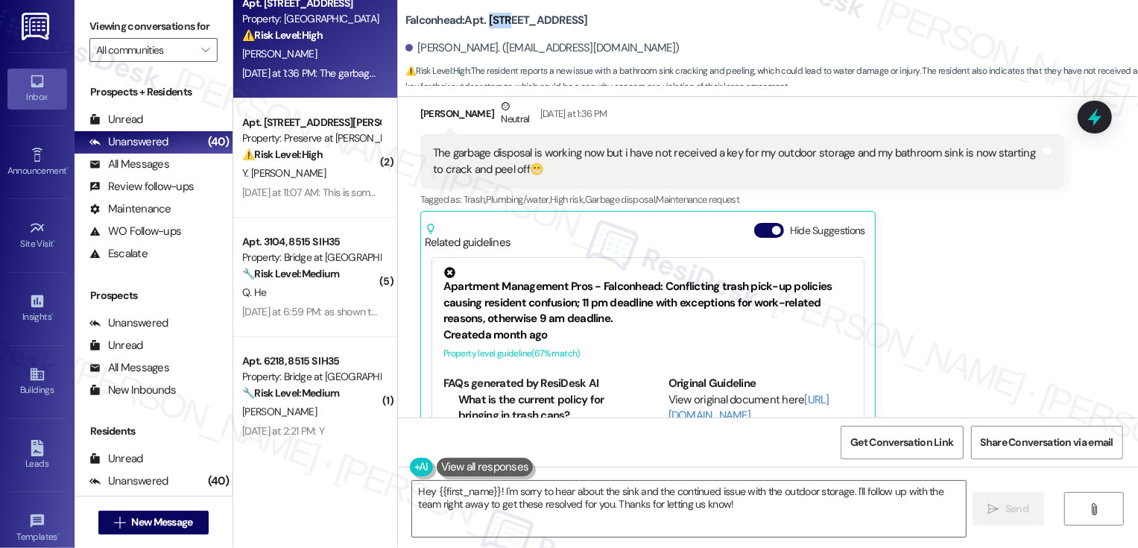
scroll to position [0, 0]
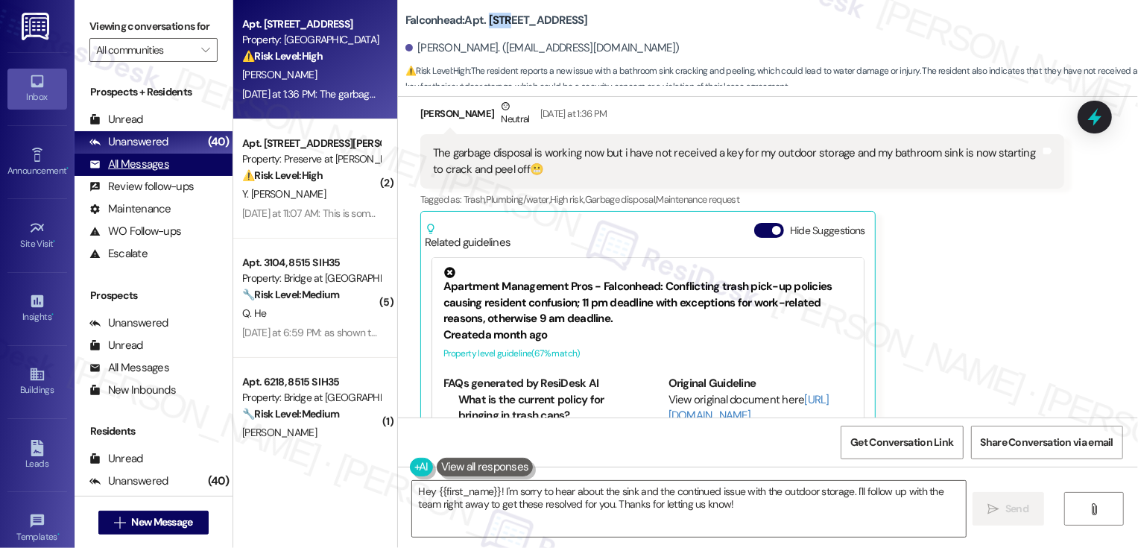
click at [180, 174] on div "All Messages (undefined)" at bounding box center [154, 165] width 158 height 22
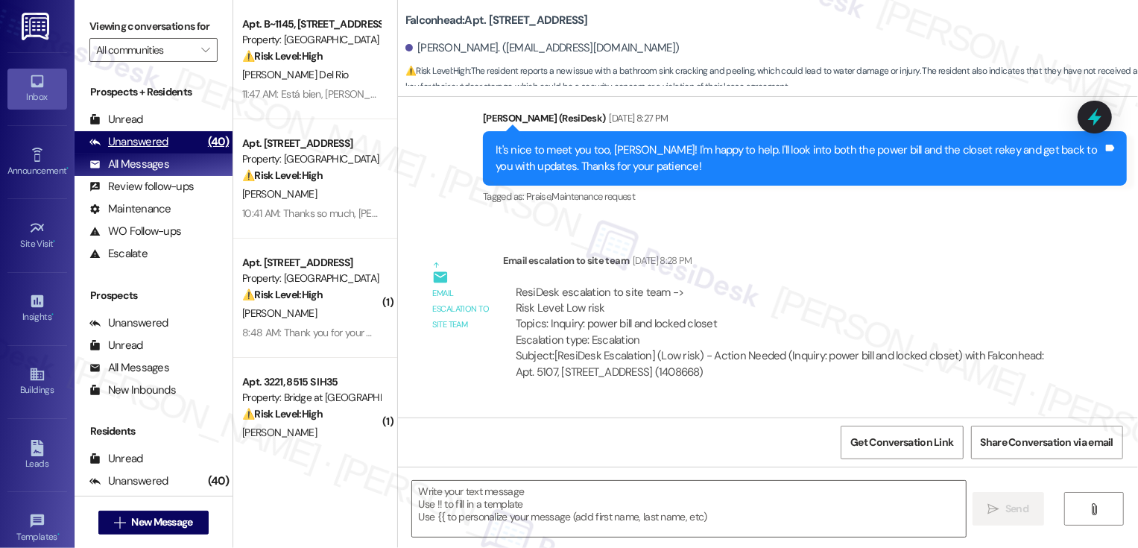
type textarea "Fetching suggested responses. Please feel free to read through the conversation…"
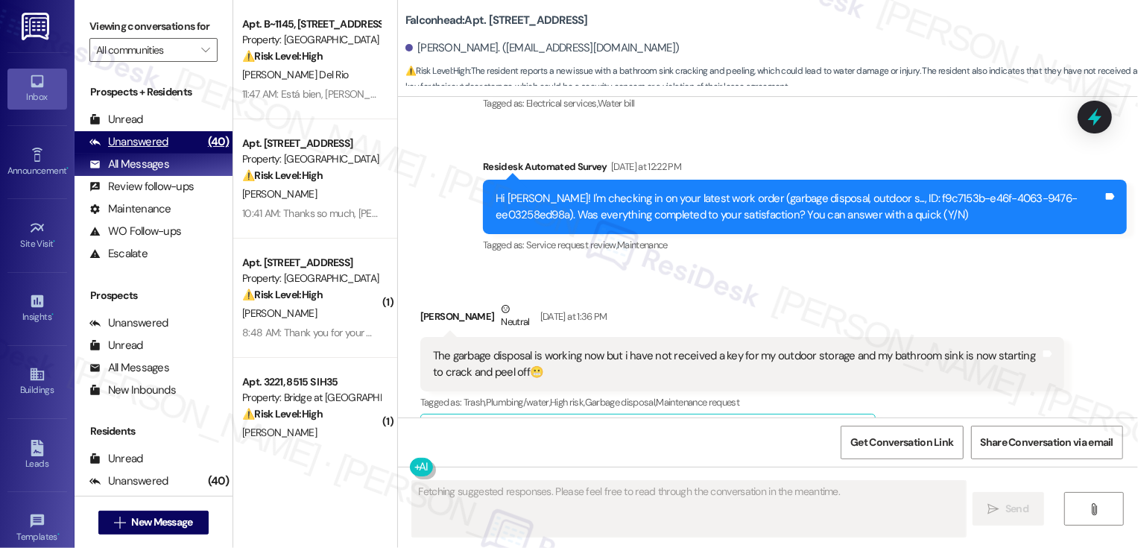
click at [180, 154] on div "Unanswered (40)" at bounding box center [154, 142] width 158 height 22
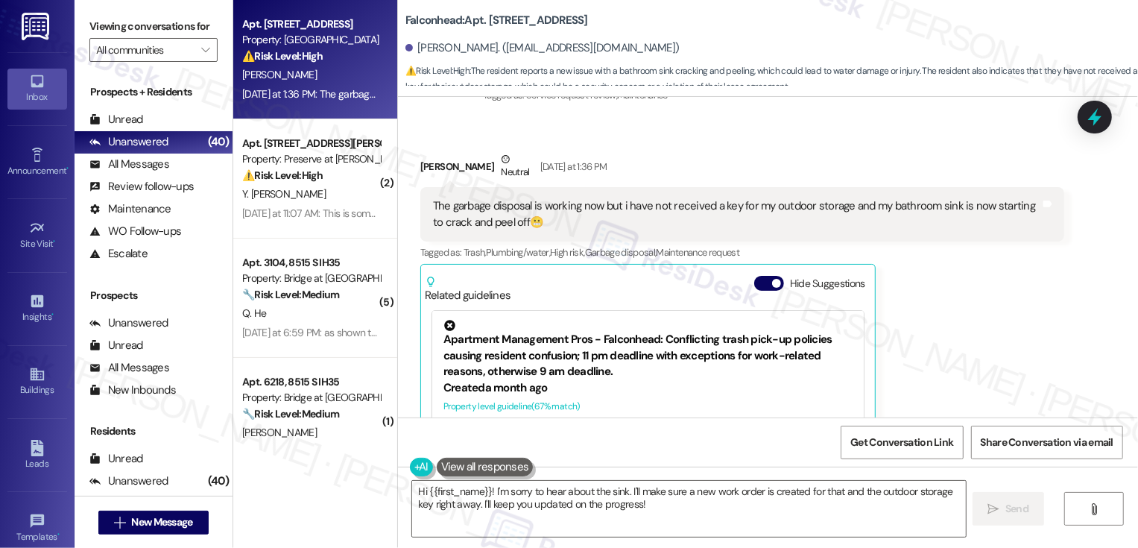
scroll to position [1472, 0]
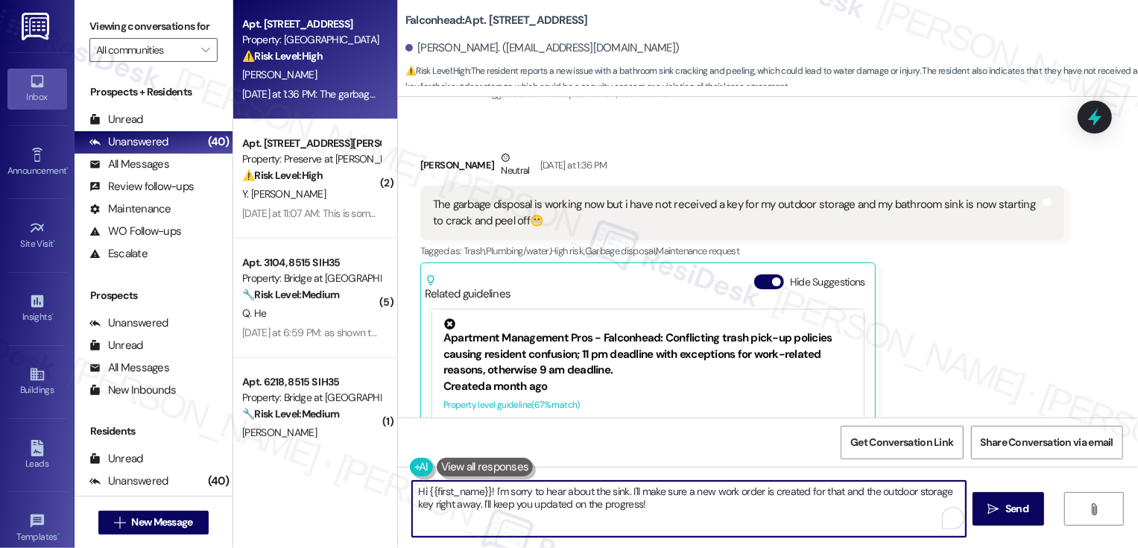
drag, startPoint x: 630, startPoint y: 490, endPoint x: 645, endPoint y: 501, distance: 18.8
click at [645, 500] on textarea "Hi {{first_name}}! I'm sorry to hear about the sink. I'll make sure a new work …" at bounding box center [689, 509] width 554 height 56
type textarea "Hi {{first_name}}! I'm sorry to hear about the sink. Could you please share a p…"
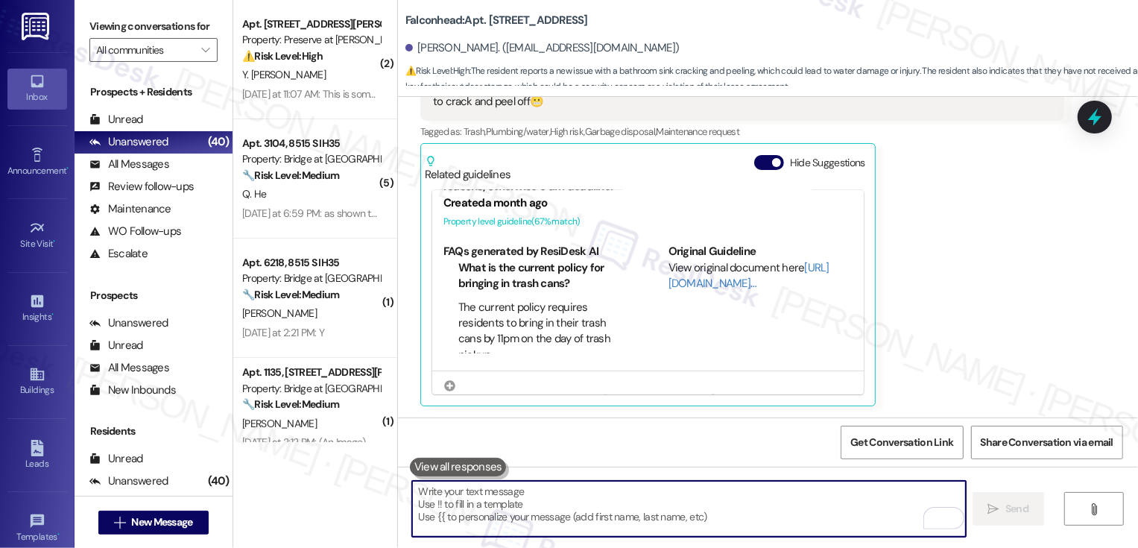
scroll to position [117, 0]
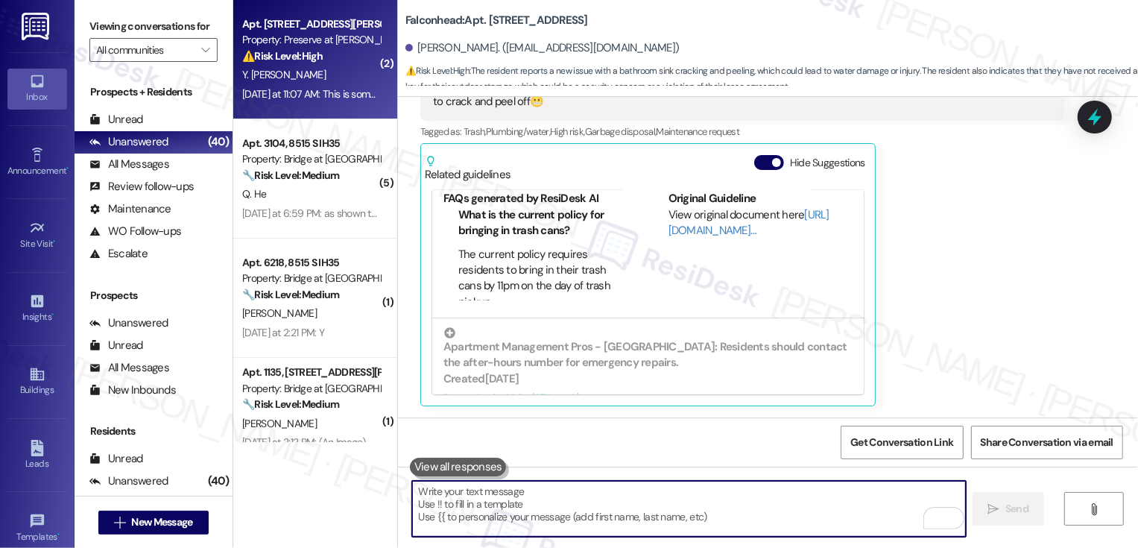
click at [289, 68] on span "Y. [PERSON_NAME]" at bounding box center [283, 74] width 83 height 13
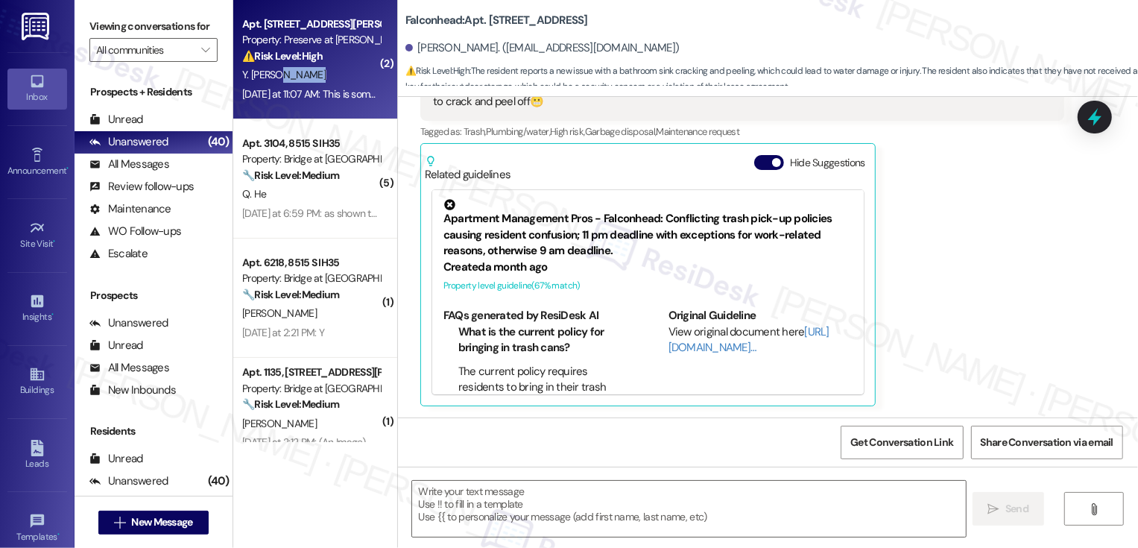
type textarea "Fetching suggested responses. Please feel free to read through the conversation…"
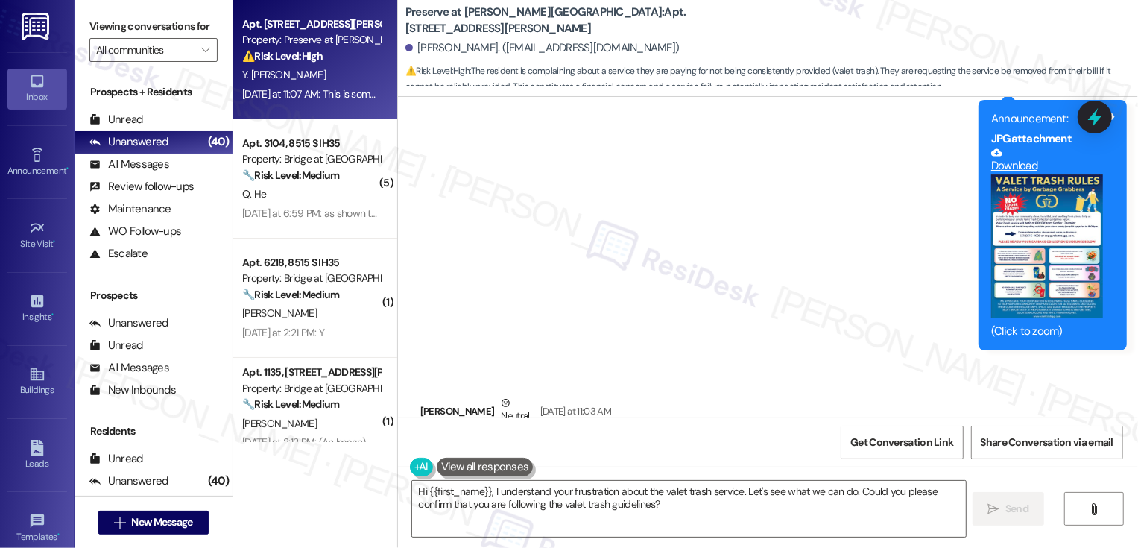
scroll to position [6726, 0]
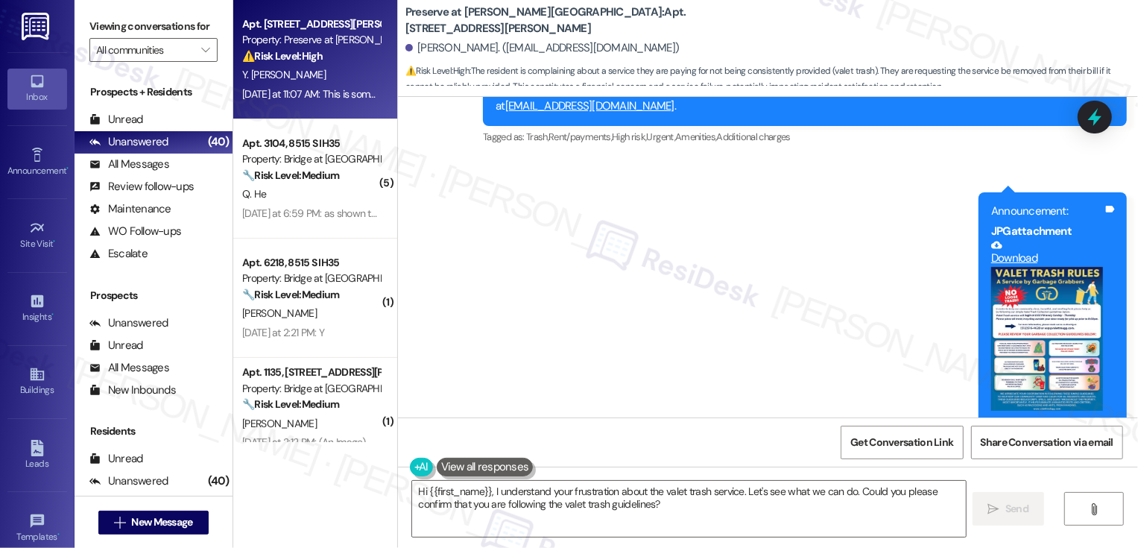
click at [1050, 267] on button "Zoom image" at bounding box center [1047, 339] width 112 height 145
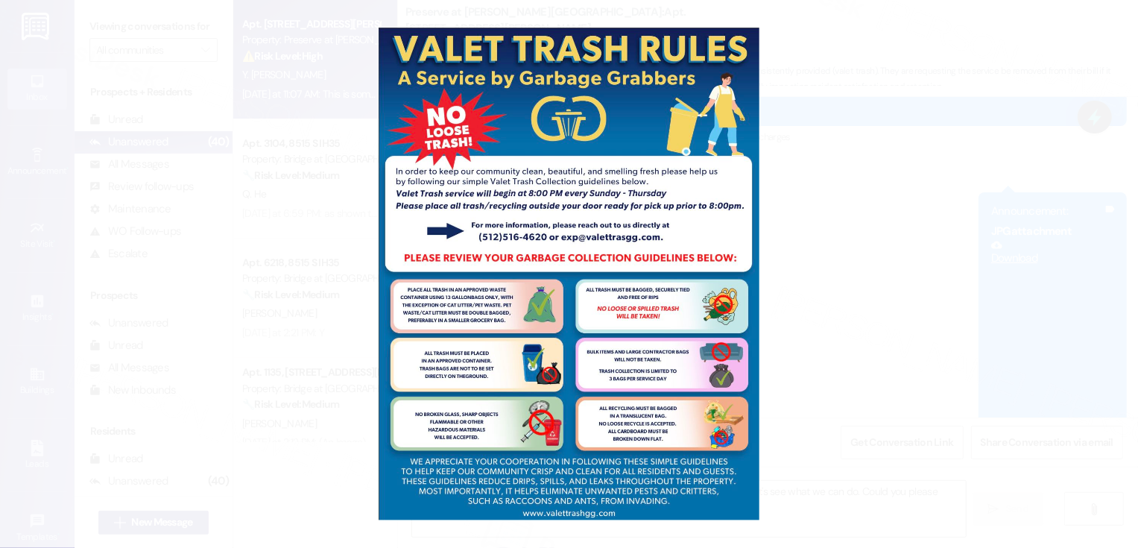
click at [931, 253] on button "Unzoom image" at bounding box center [569, 274] width 1138 height 548
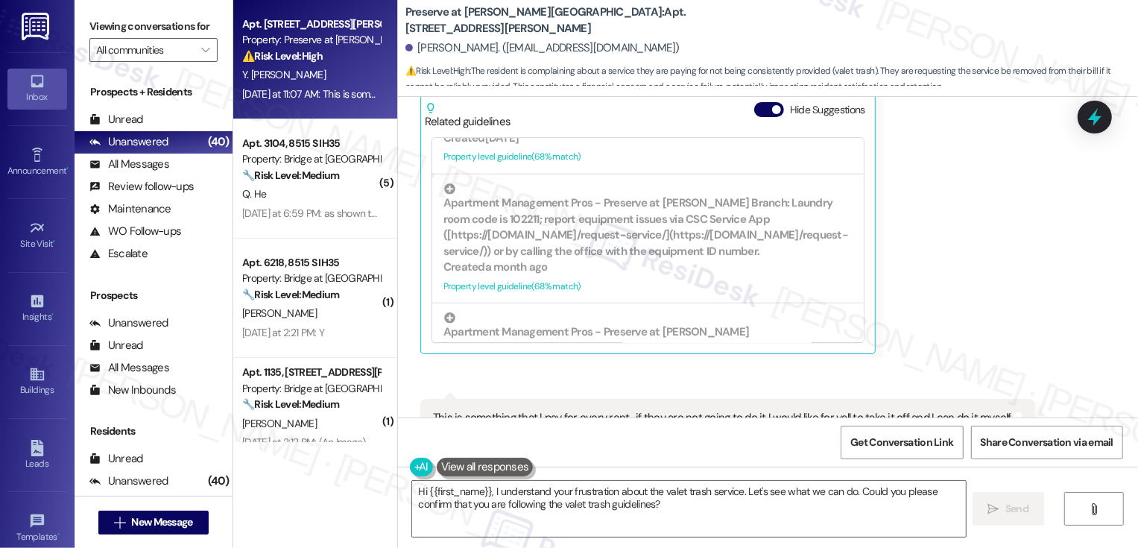
scroll to position [7280, 0]
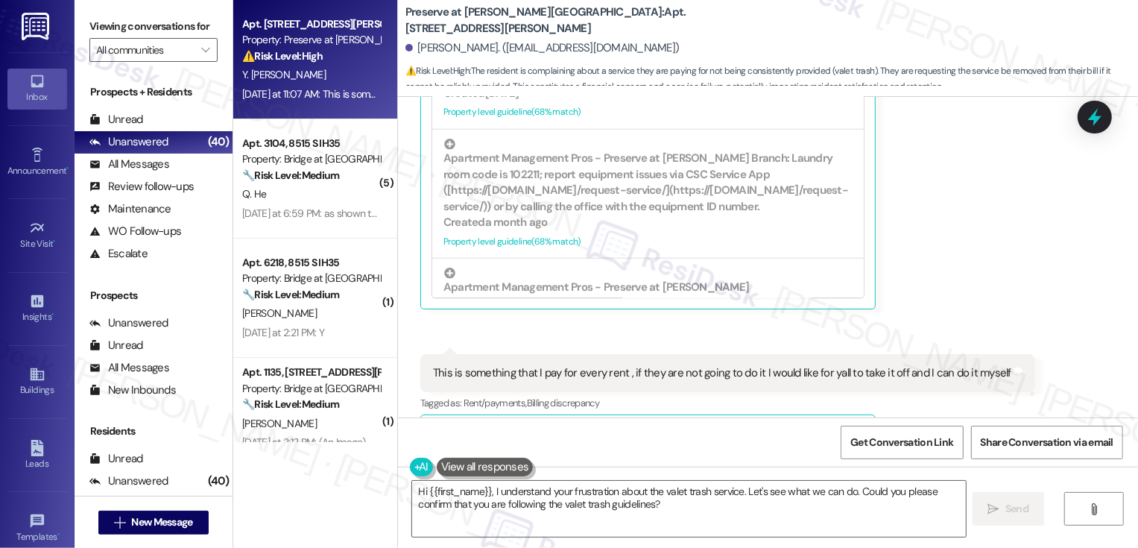
click at [758, 426] on button "Show suggestions" at bounding box center [766, 433] width 30 height 15
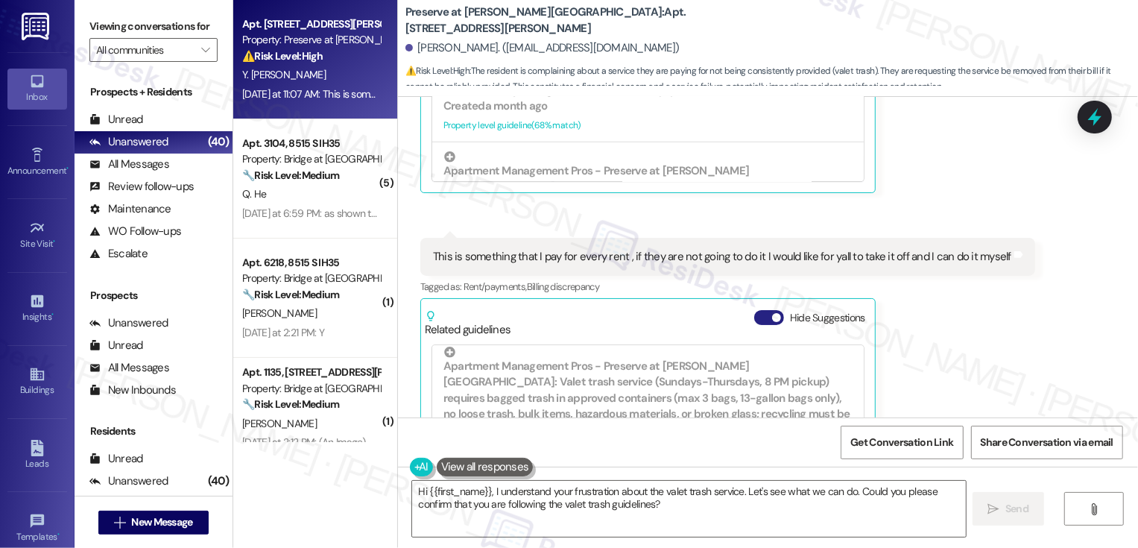
scroll to position [618, 0]
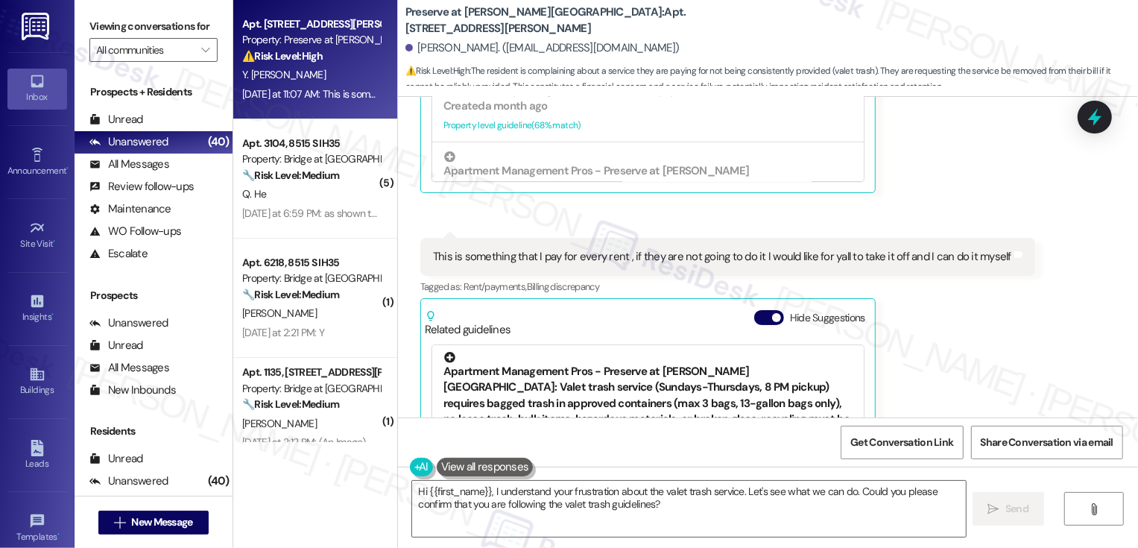
click at [736, 363] on div "Apartment Management Pros - Preserve at [PERSON_NAME][GEOGRAPHIC_DATA]: Valet t…" at bounding box center [647, 413] width 431 height 145
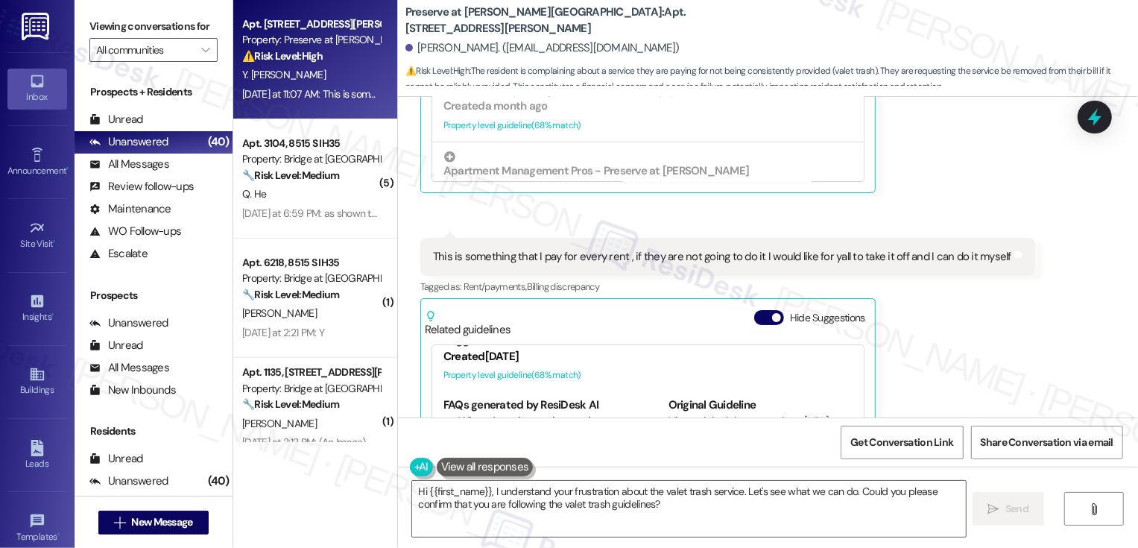
scroll to position [585, 0]
click at [693, 410] on link "[URL][DOMAIN_NAME]…" at bounding box center [748, 425] width 161 height 31
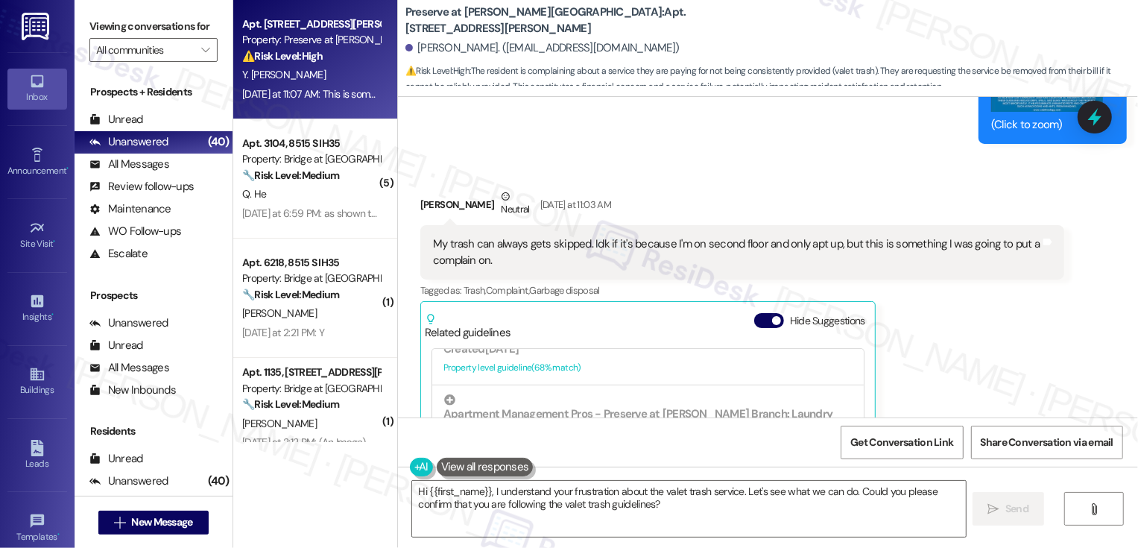
scroll to position [7024, 0]
click at [420, 189] on div "[PERSON_NAME] Neutral [DATE] at 11:03 AM" at bounding box center [742, 207] width 644 height 37
copy div "[PERSON_NAME]"
click at [490, 499] on textarea "Hi {{first_name}}, I understand your frustration about the valet trash service.…" at bounding box center [689, 509] width 554 height 56
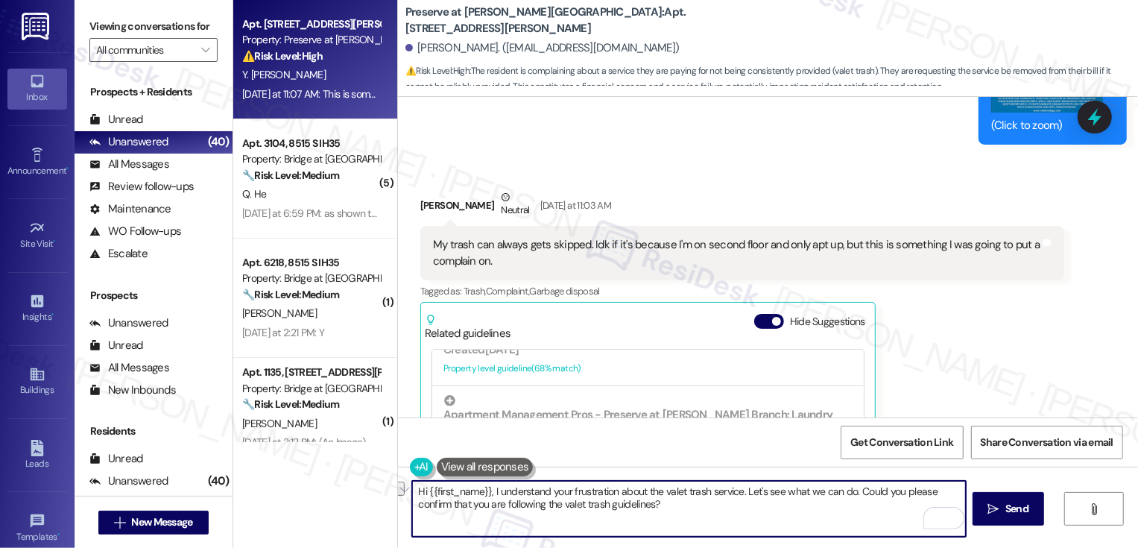
drag, startPoint x: 741, startPoint y: 495, endPoint x: 850, endPoint y: 490, distance: 109.7
click at [851, 490] on textarea "Hi {{first_name}}, I understand your frustration about the valet trash service.…" at bounding box center [689, 509] width 554 height 56
type textarea "Hi {{first_name}}, I understand your frustration about the valet trash service.…"
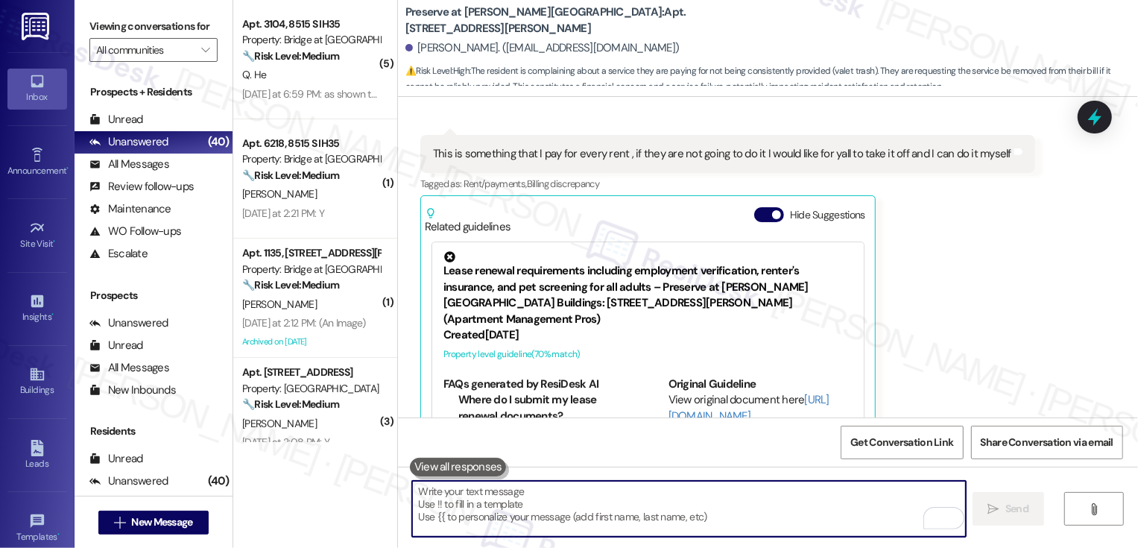
scroll to position [7619, 0]
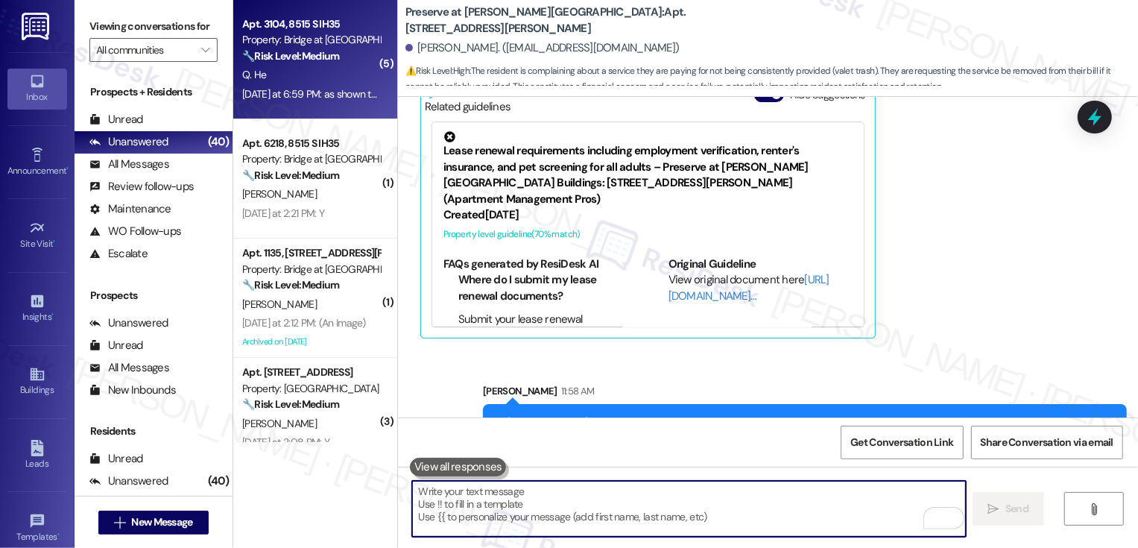
click at [301, 110] on div "Apt. 3104, 8515 S IH35 Property: Bridge at [GEOGRAPHIC_DATA] 🔧 Risk Level: Medi…" at bounding box center [315, 59] width 164 height 119
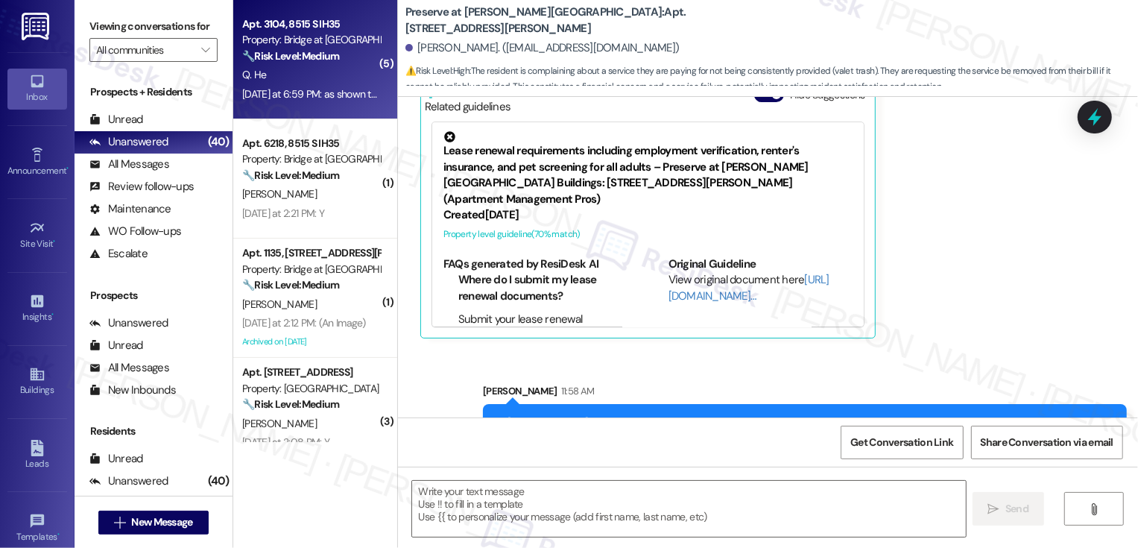
type textarea "Fetching suggested responses. Please feel free to read through the conversation…"
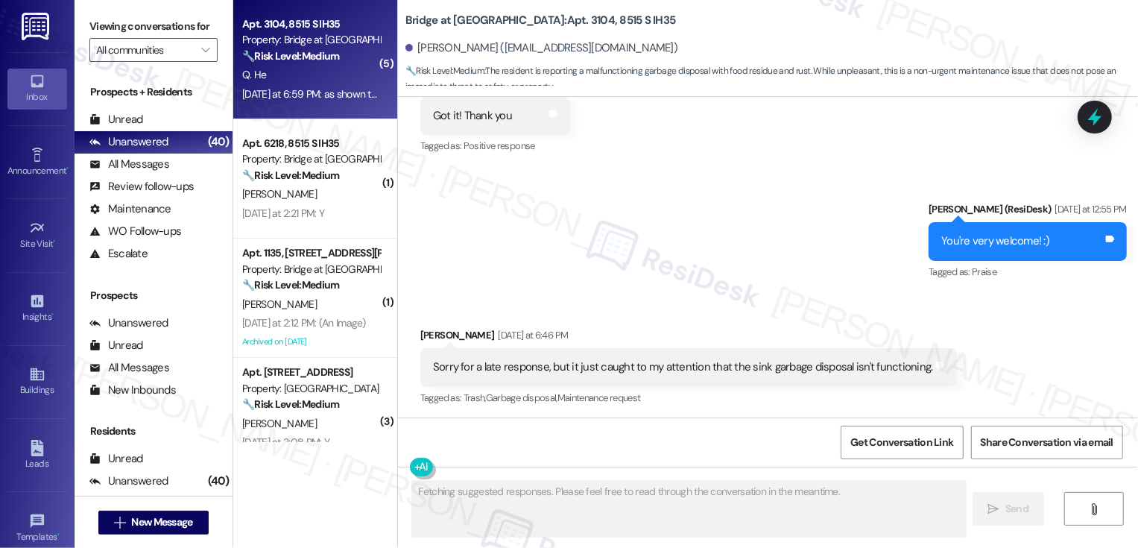
scroll to position [3377, 0]
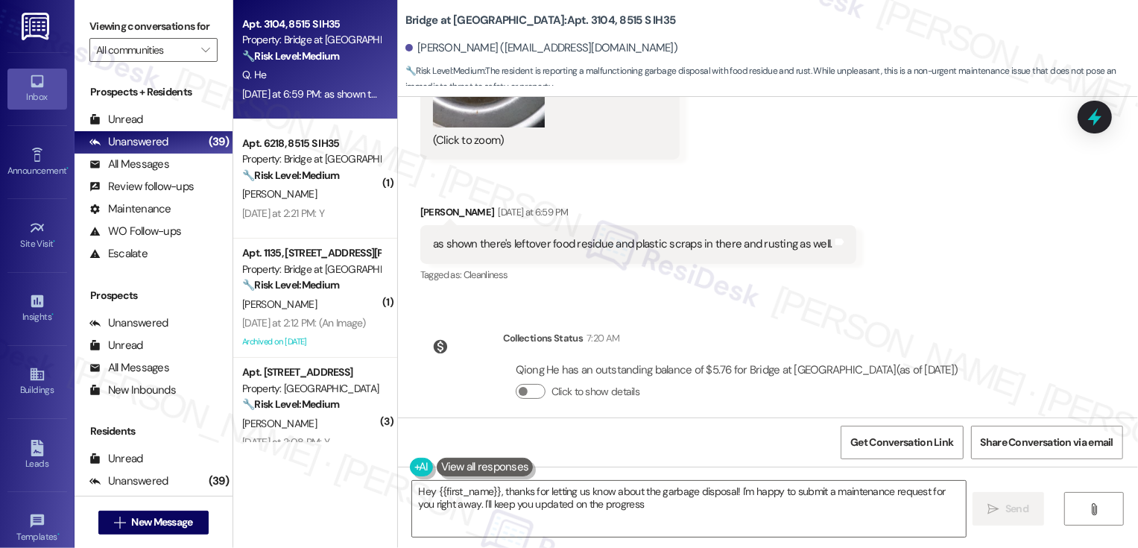
type textarea "Hey {{first_name}}, thanks for letting us know about the garbage disposal! I'm …"
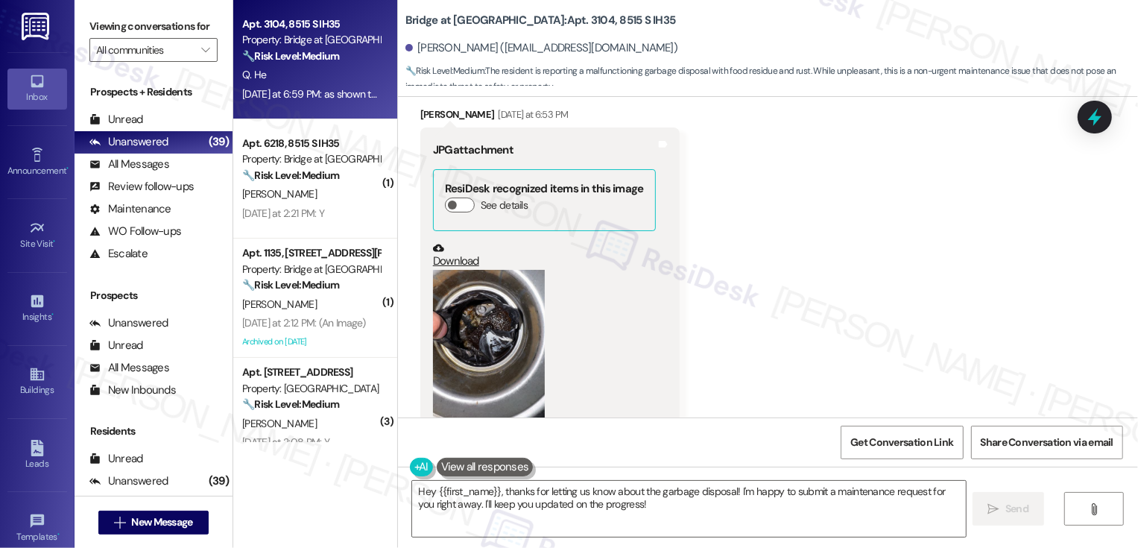
scroll to position [3093, 0]
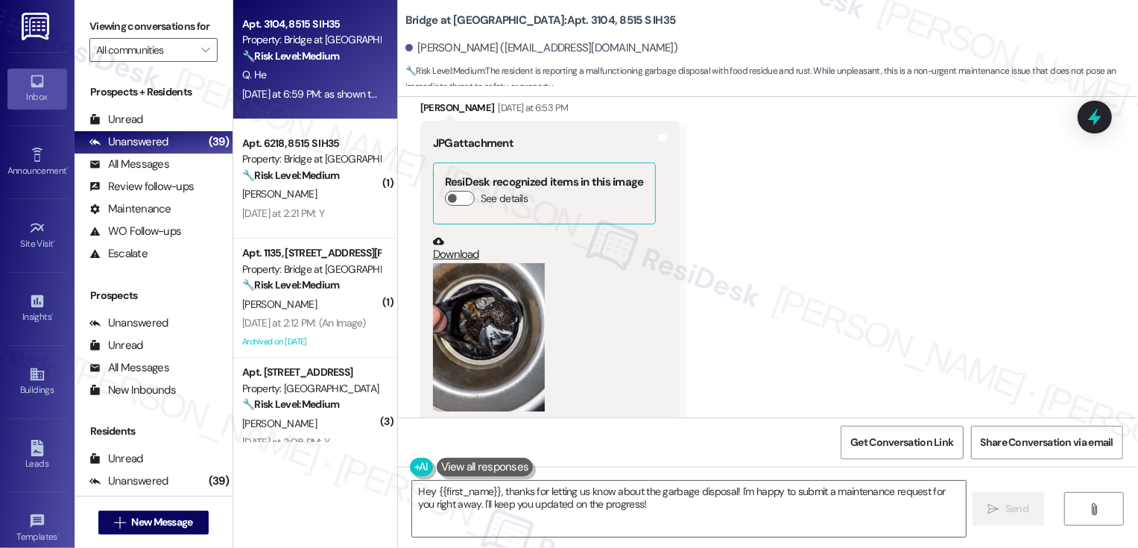
click at [490, 321] on button "Zoom image" at bounding box center [489, 337] width 112 height 149
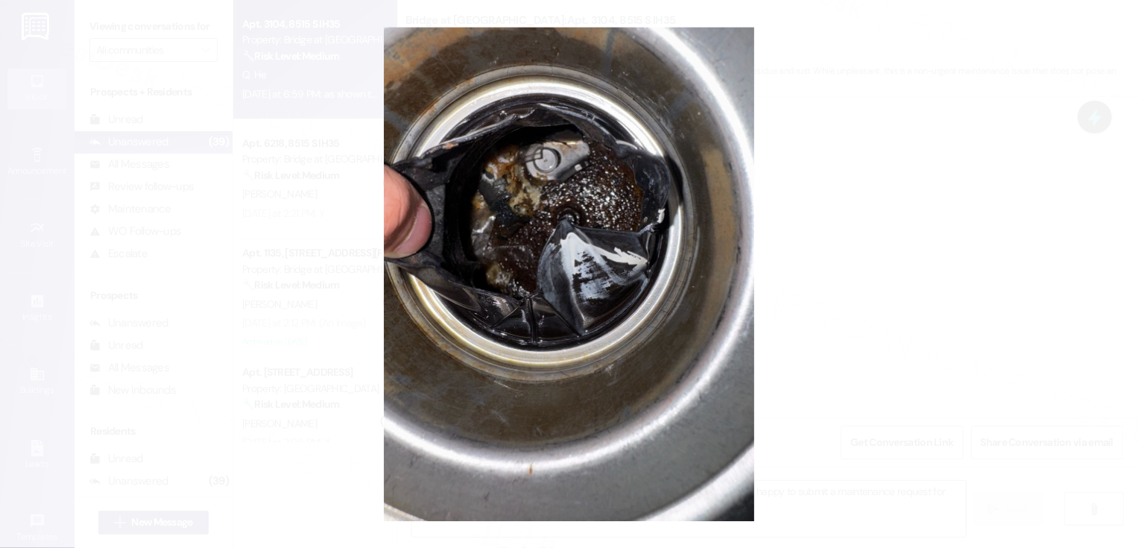
click at [859, 328] on button "Unzoom image" at bounding box center [569, 274] width 1138 height 548
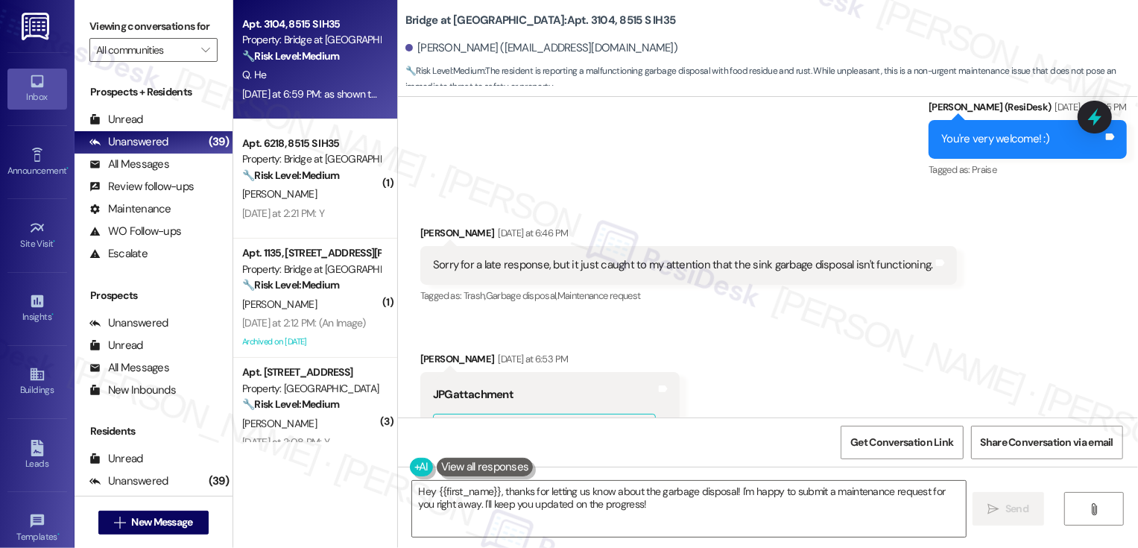
scroll to position [2841, 0]
drag, startPoint x: 734, startPoint y: 248, endPoint x: 908, endPoint y: 247, distance: 173.6
click at [909, 258] on div "Sorry for a late response, but it just caught to my attention that the sink gar…" at bounding box center [683, 266] width 500 height 16
copy div "sink garbage disposal isn't functioning."
click at [870, 316] on div "Received via SMS Qiong He [DATE] at 6:46 PM Sorry for a late response, but it j…" at bounding box center [768, 512] width 740 height 640
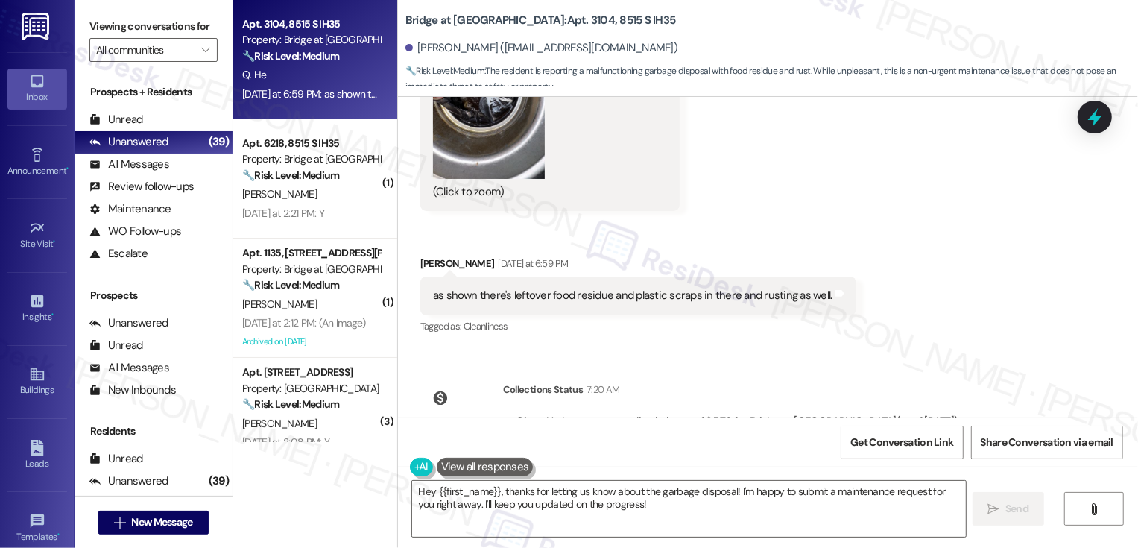
scroll to position [3377, 0]
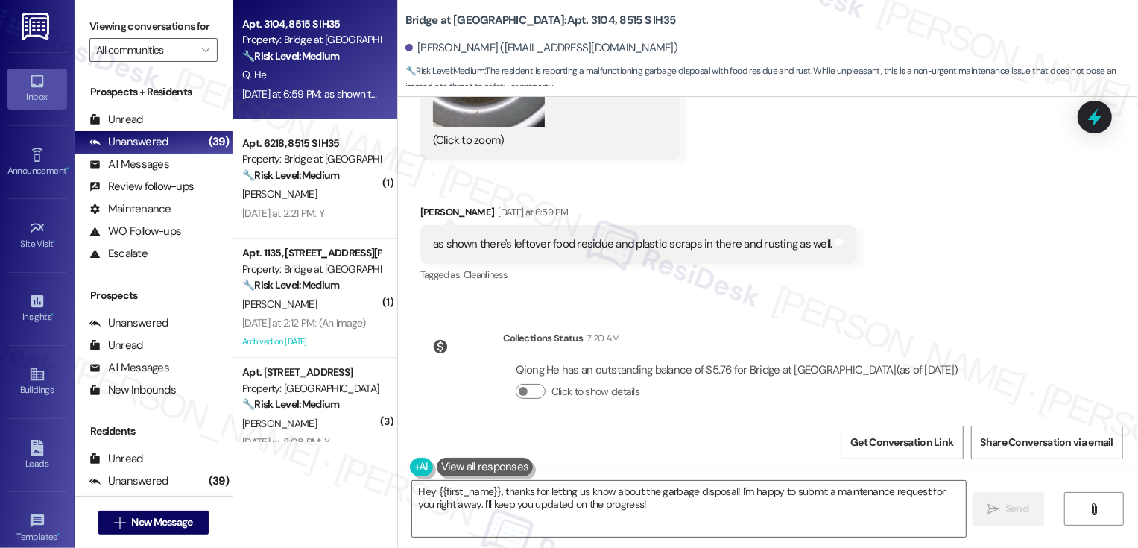
click at [614, 499] on textarea "Hey {{first_name}}, thanks for letting us know about the garbage disposal! I'm …" at bounding box center [689, 509] width 554 height 56
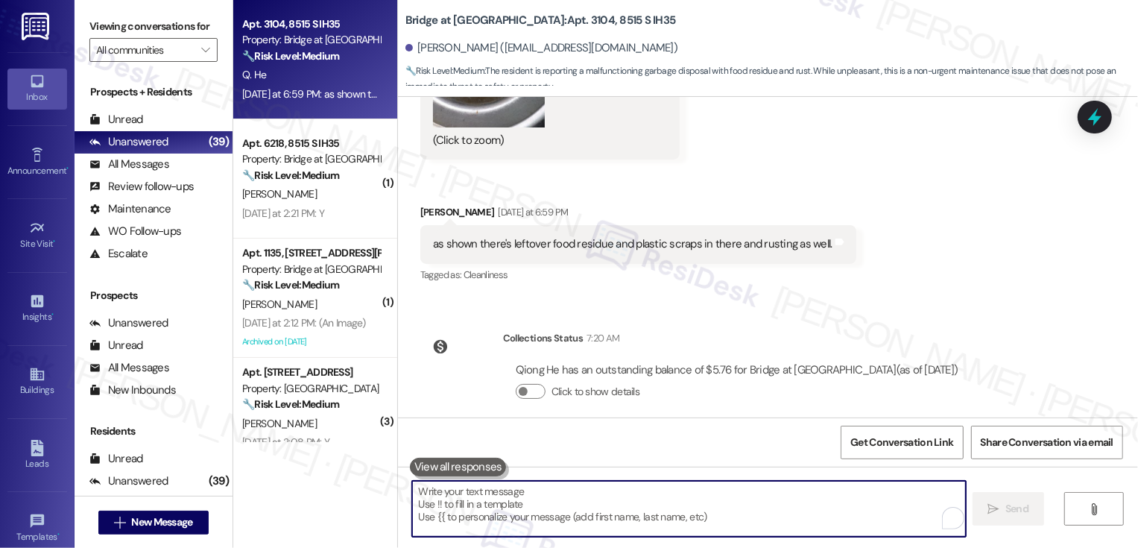
paste textarea "sink garbage disposal isn't functioning."
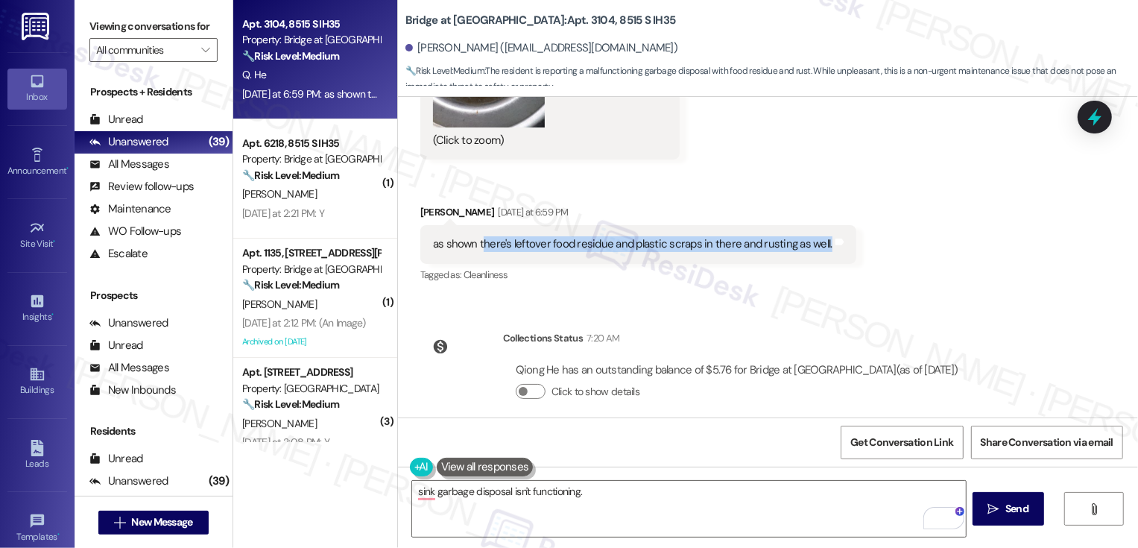
drag, startPoint x: 471, startPoint y: 227, endPoint x: 762, endPoint y: 237, distance: 290.8
click at [762, 238] on div "as shown there's leftover food residue and plastic scraps in there and rusting …" at bounding box center [638, 244] width 436 height 38
copy div "here's leftover food residue and plastic scraps in there and rusting as well."
click at [624, 496] on textarea "sink garbage disposal isn't functioning." at bounding box center [689, 509] width 554 height 56
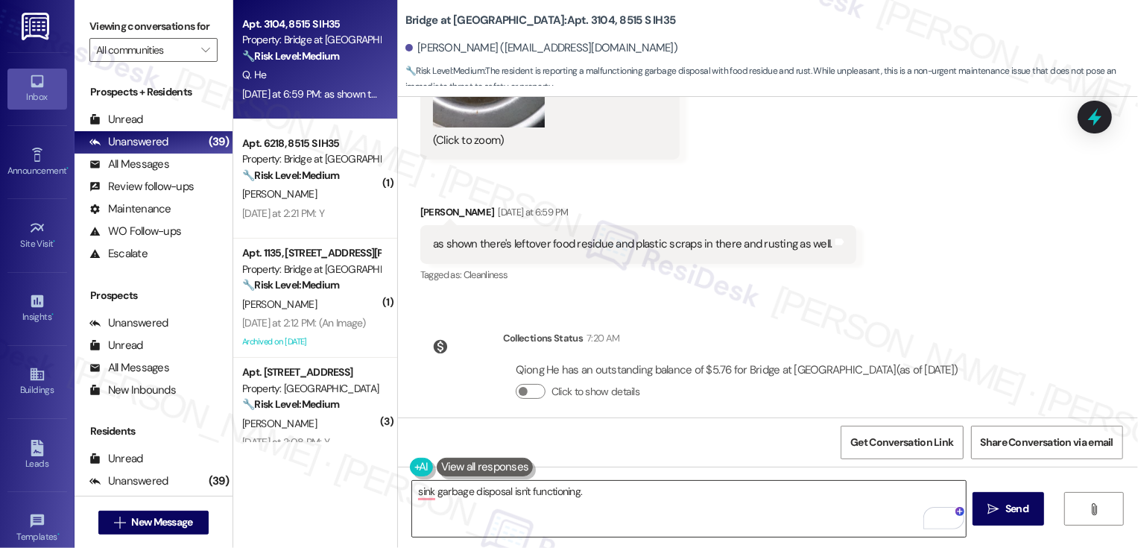
paste textarea "here's leftover food residue and plastic scraps in there and rusting as well."
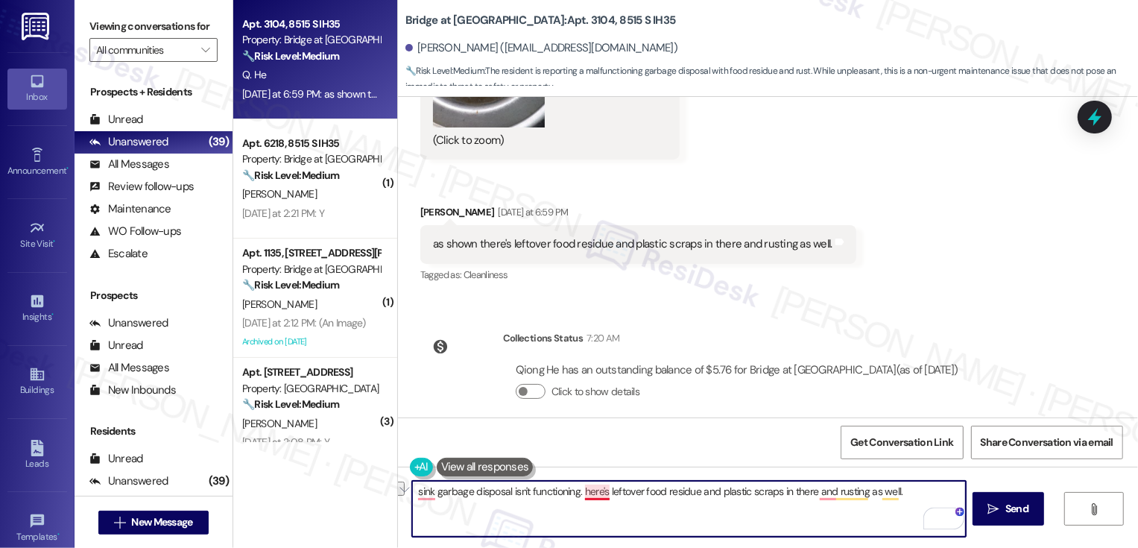
click at [582, 490] on textarea "sink garbage disposal isn't functioning. here's leftover food residue and plast…" at bounding box center [689, 509] width 554 height 56
click at [577, 489] on textarea "sink garbage disposal isn't functioning. here's leftover food residue and plast…" at bounding box center [689, 509] width 554 height 56
click at [581, 491] on textarea "sink garbage disposal isn't functioning. [PERSON_NAME]'s leftover food residue …" at bounding box center [689, 509] width 554 height 56
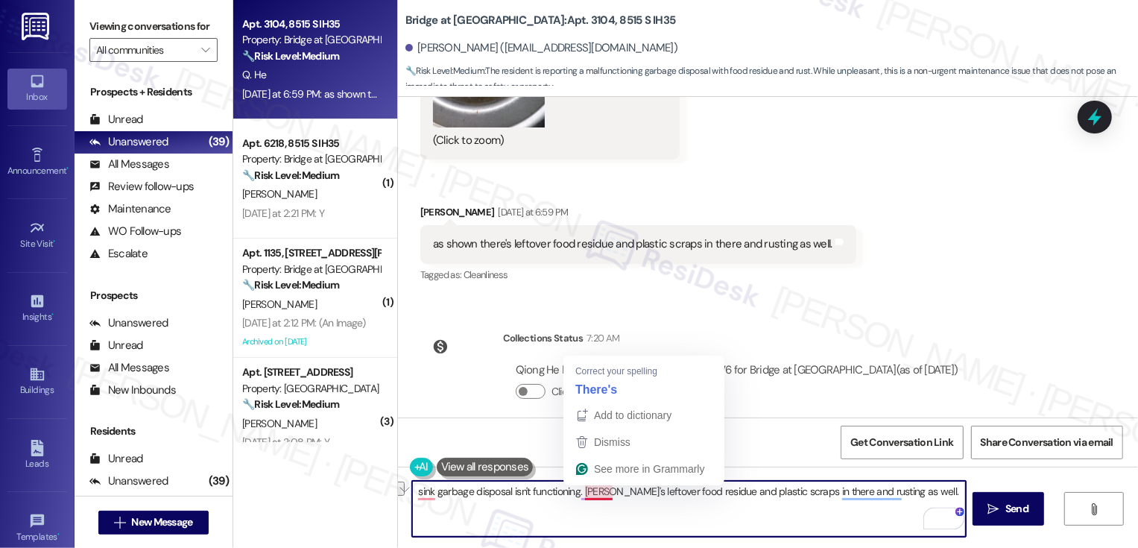
click at [581, 491] on textarea "sink garbage disposal isn't functioning. [PERSON_NAME]'s leftover food residue …" at bounding box center [689, 509] width 554 height 56
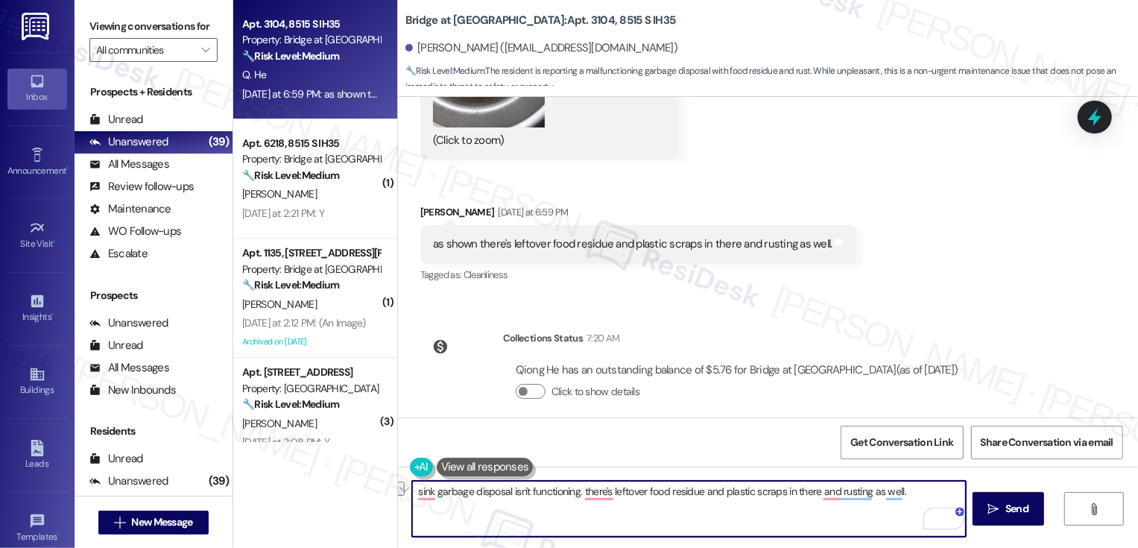
type textarea "sink garbage disposal isn't functioning. there's leftover food residue and plas…"
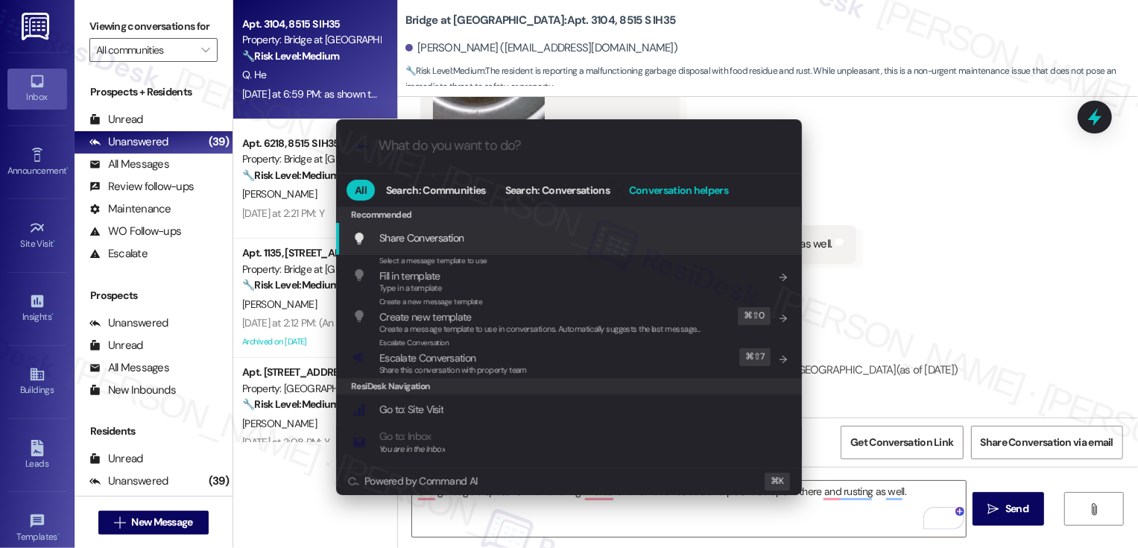
click at [679, 198] on button "Conversation helpers" at bounding box center [679, 190] width 116 height 21
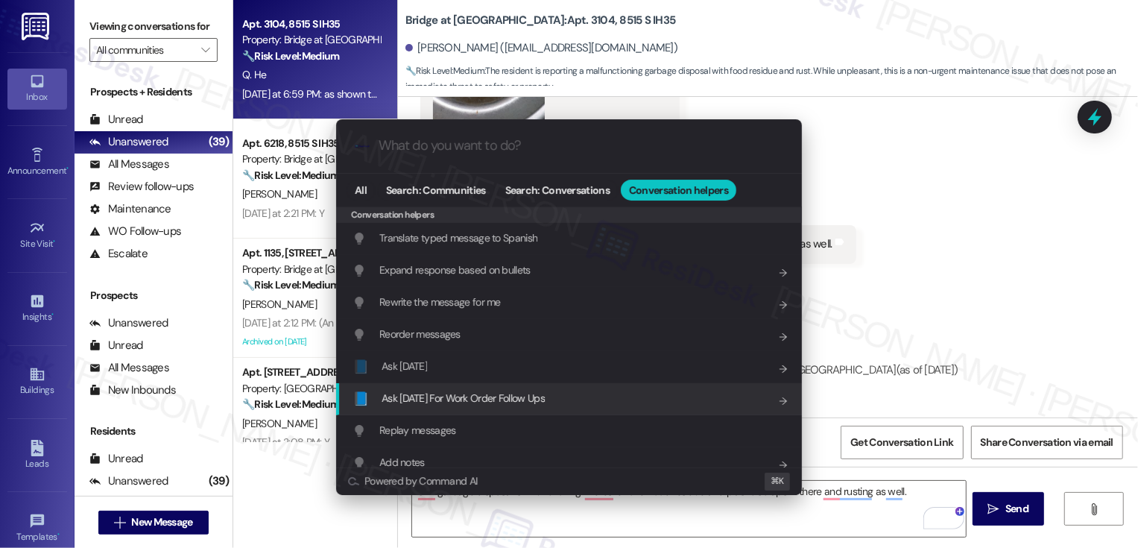
click at [434, 393] on span "Ask [DATE] For Work Order Follow Ups" at bounding box center [463, 397] width 163 height 13
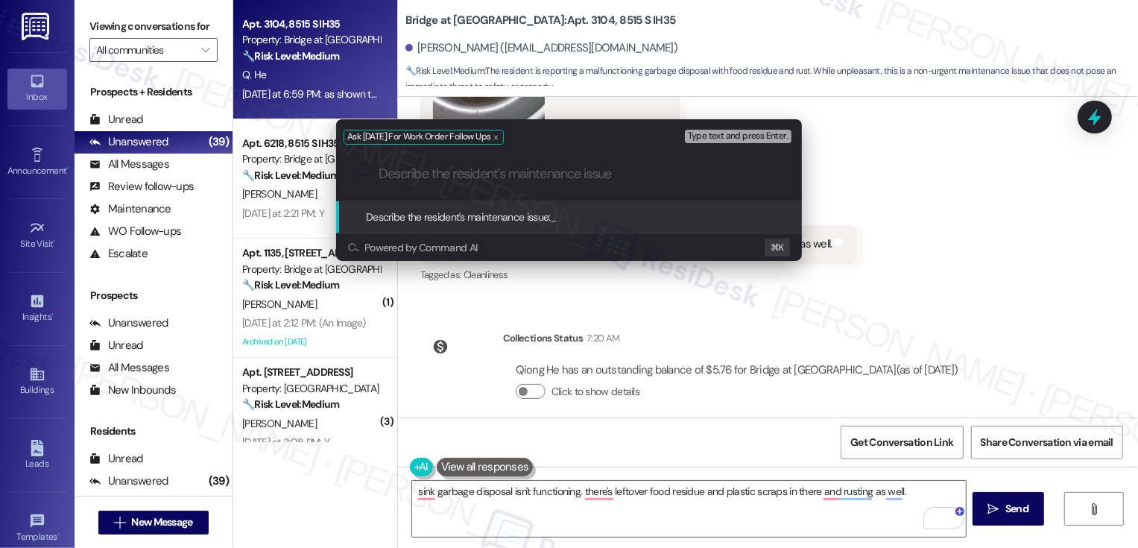
paste input "sink garbage disposal isn't functioning. there's leftover food residue and plas…"
type input "sink garbage disposal isn't functioning. there's leftover food residue and plas…"
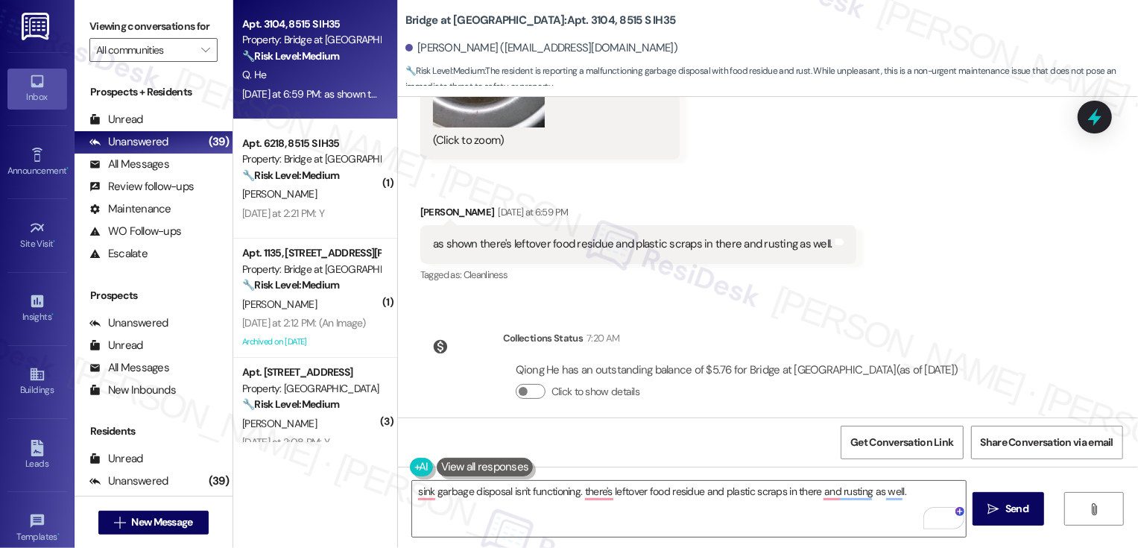
click at [555, 18] on b "Bridge at [GEOGRAPHIC_DATA]: Apt. 3104, 8515 S IH35" at bounding box center [540, 21] width 270 height 16
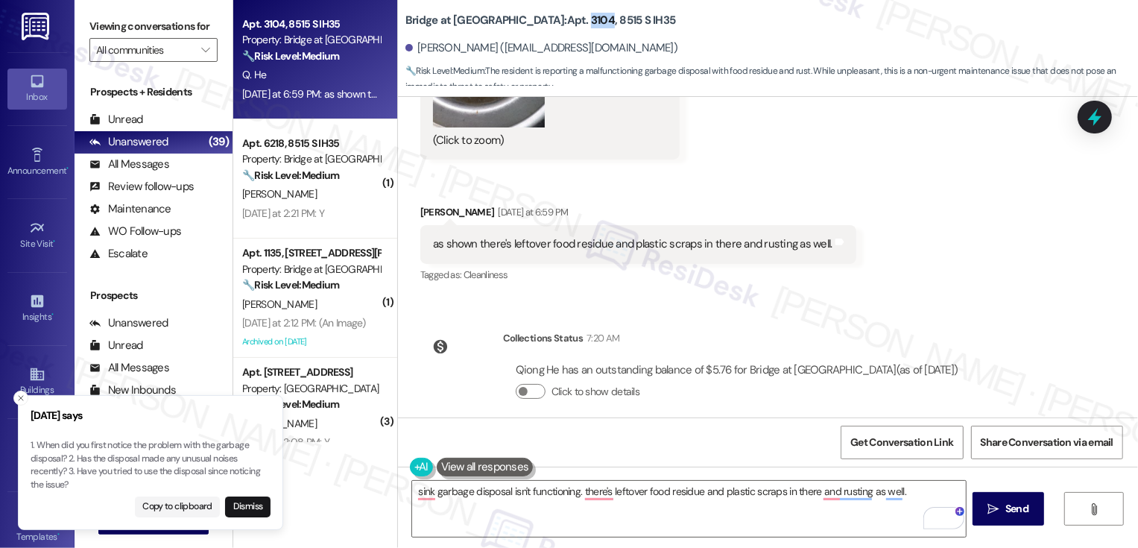
copy b "3104"
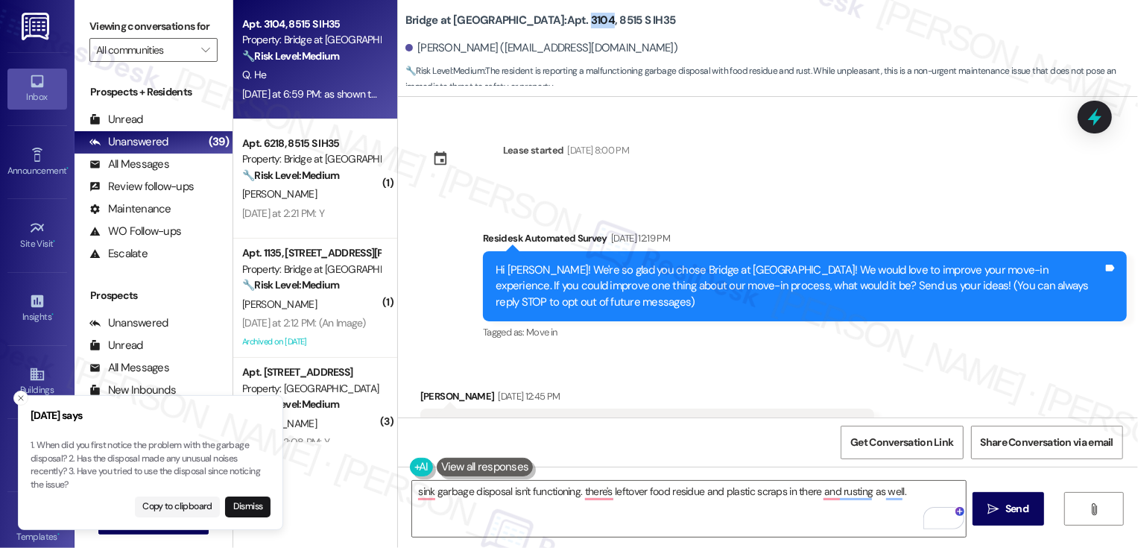
scroll to position [3377, 0]
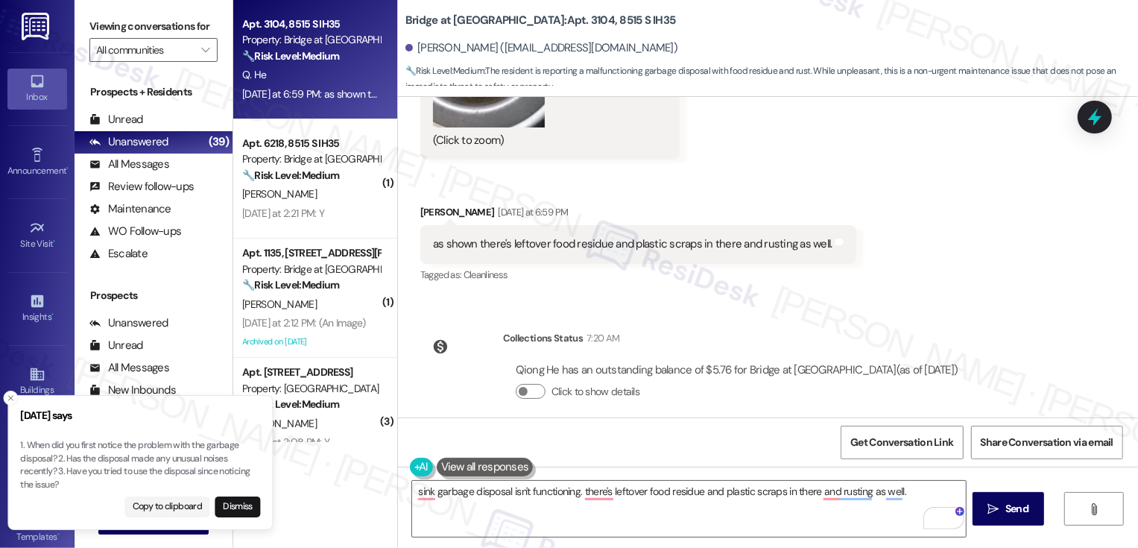
drag, startPoint x: 78, startPoint y: 459, endPoint x: 68, endPoint y: 461, distance: 10.5
click at [68, 461] on p "1. When did you first notice the problem with the garbage disposal? 2. Has the …" at bounding box center [140, 465] width 240 height 52
click at [78, 459] on p "1. When did you first notice the problem with the garbage disposal? 2. Has the …" at bounding box center [151, 465] width 240 height 52
drag, startPoint x: 79, startPoint y: 459, endPoint x: 67, endPoint y: 461, distance: 12.0
click at [66, 461] on p "1. When did you first notice the problem with the garbage disposal? 2. Has the …" at bounding box center [139, 465] width 240 height 52
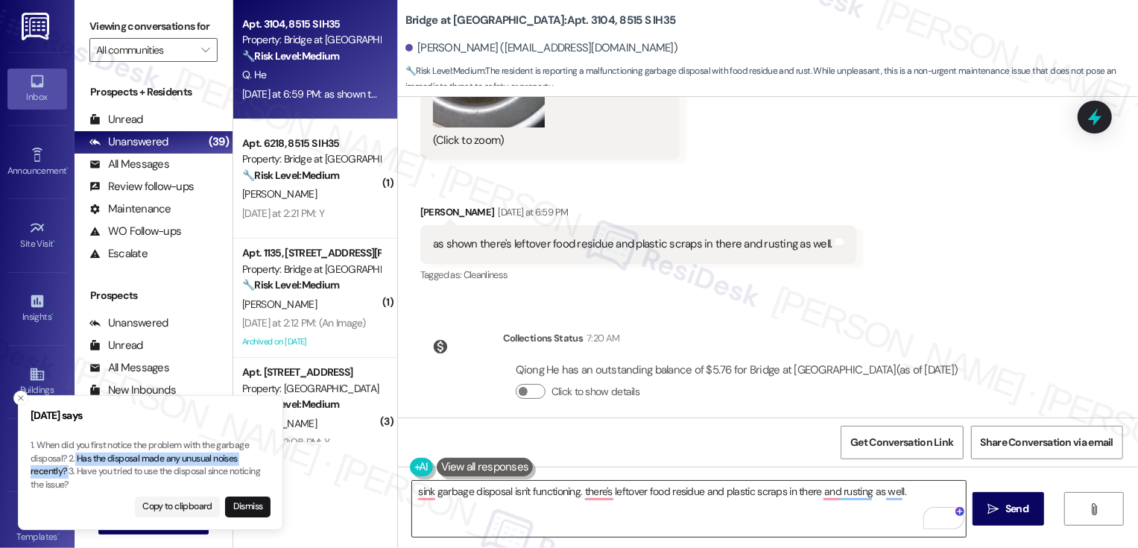
click at [464, 491] on textarea "sink garbage disposal isn't functioning. there's leftover food residue and plas…" at bounding box center [689, 509] width 554 height 56
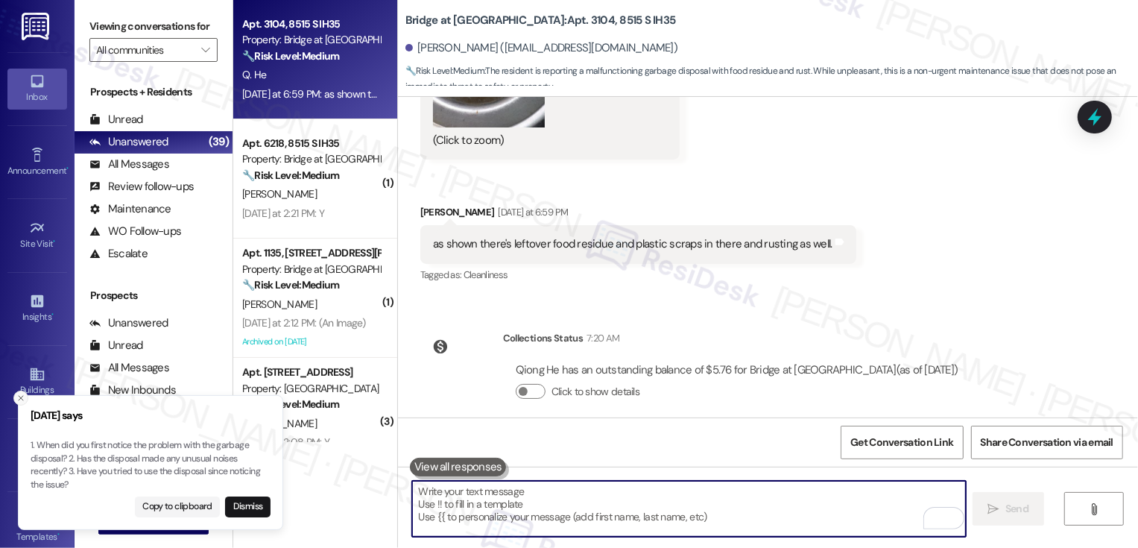
click at [19, 399] on icon "Close toast" at bounding box center [20, 397] width 9 height 9
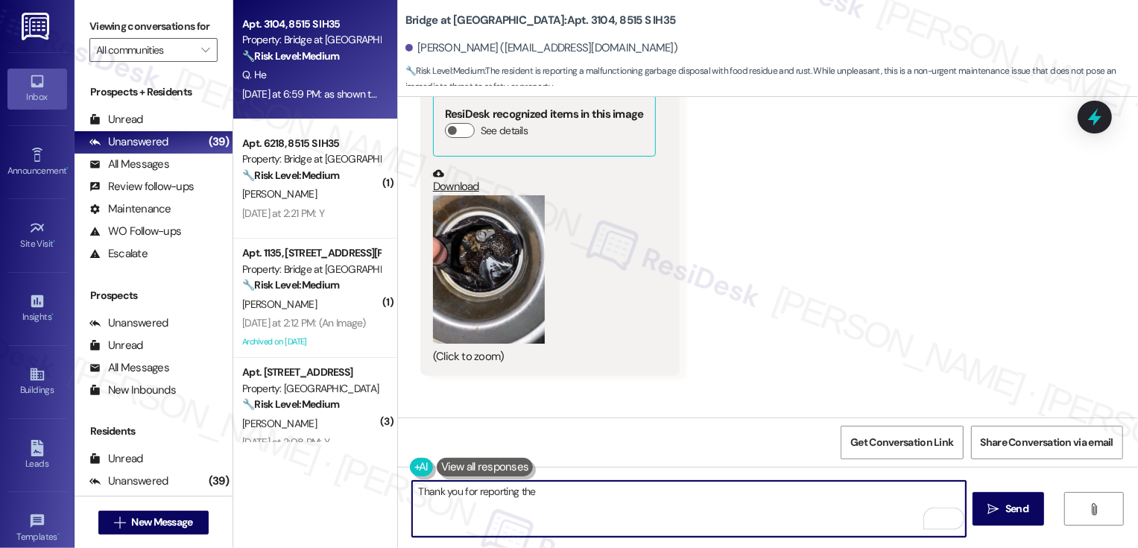
scroll to position [3151, 0]
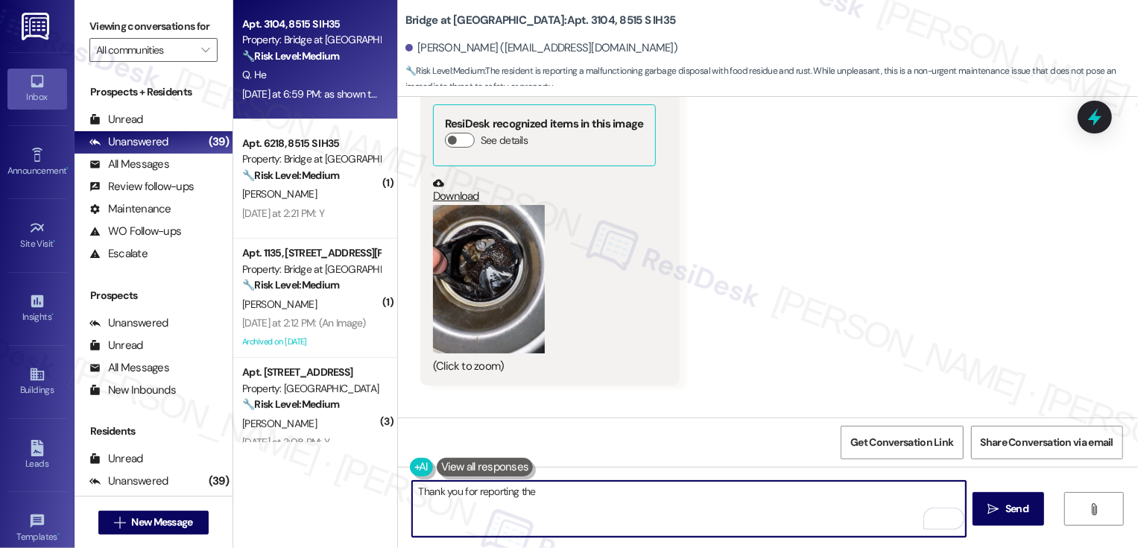
drag, startPoint x: 472, startPoint y: 493, endPoint x: 647, endPoint y: 493, distance: 174.4
click at [644, 493] on textarea "Thank you for reporting the" at bounding box center [689, 509] width 554 height 56
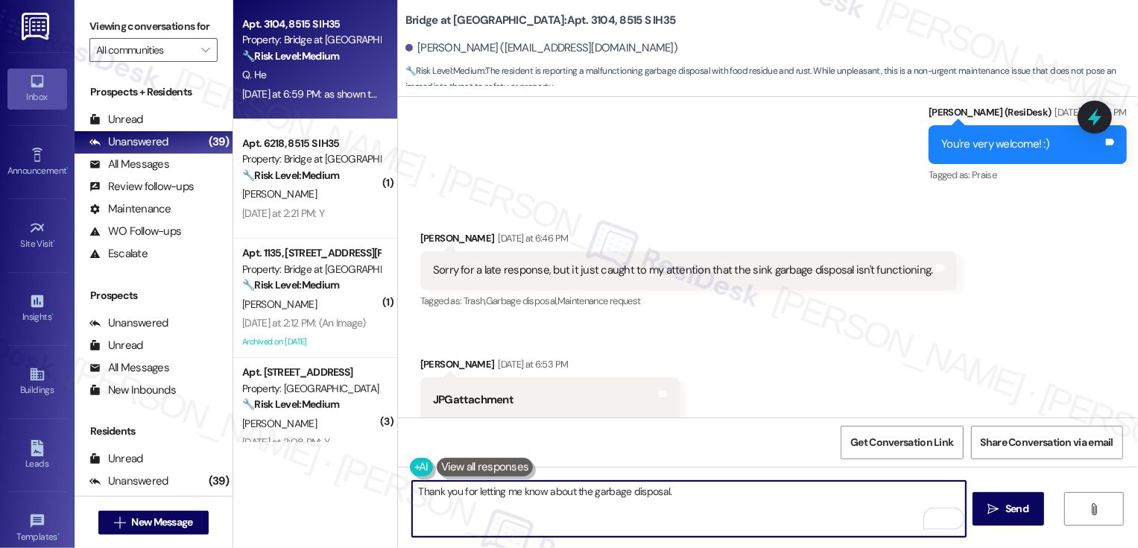
paste textarea "Has the disposal made any unusual noises recently?"
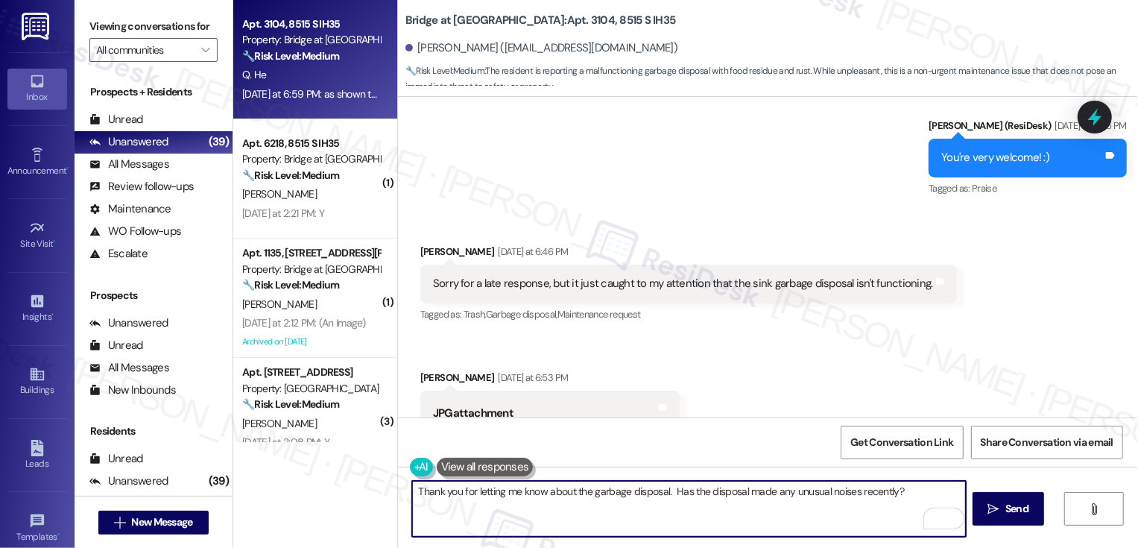
scroll to position [2822, 0]
click at [714, 499] on textarea "Thank you for letting me know about the garbage disposal. Has the disposal made…" at bounding box center [689, 509] width 554 height 56
click at [720, 491] on textarea "Thank you for letting me know about the garbage disposal. Has the disposal made…" at bounding box center [689, 509] width 554 height 56
click at [869, 502] on textarea "Thank you for letting me know about the garbage disposal. Has the it made any u…" at bounding box center [689, 509] width 554 height 56
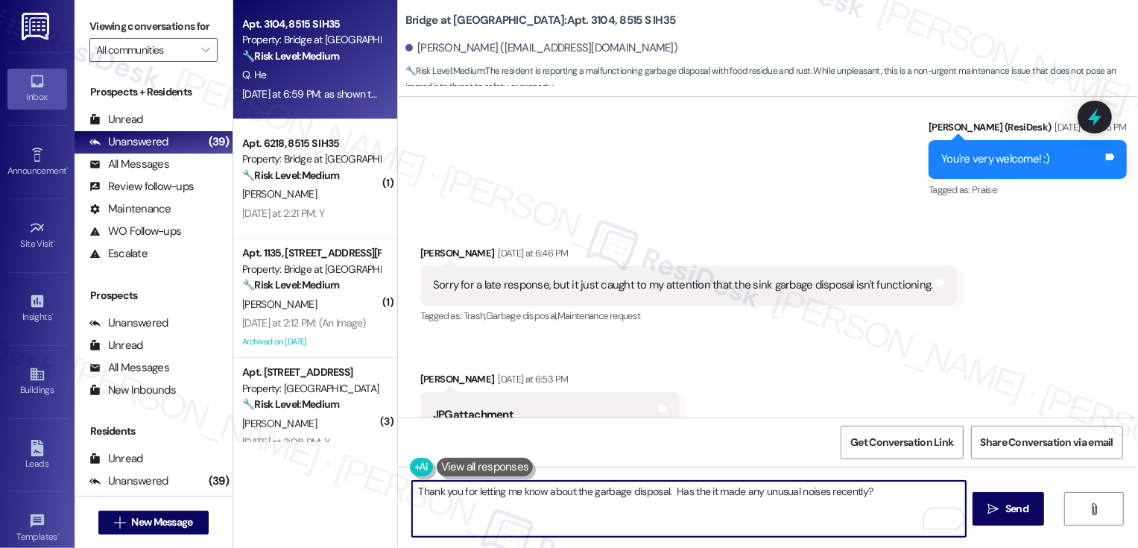
click at [695, 493] on textarea "Thank you for letting me know about the garbage disposal. Has the it made any u…" at bounding box center [689, 509] width 554 height 56
click at [666, 497] on textarea "Thank you for letting me know about the garbage disposal. Has it made any unusu…" at bounding box center [689, 509] width 554 height 56
type textarea "Thank you for letting me know about the garbage disposal. Has it made any unusu…"
click at [994, 511] on icon "" at bounding box center [993, 509] width 11 height 12
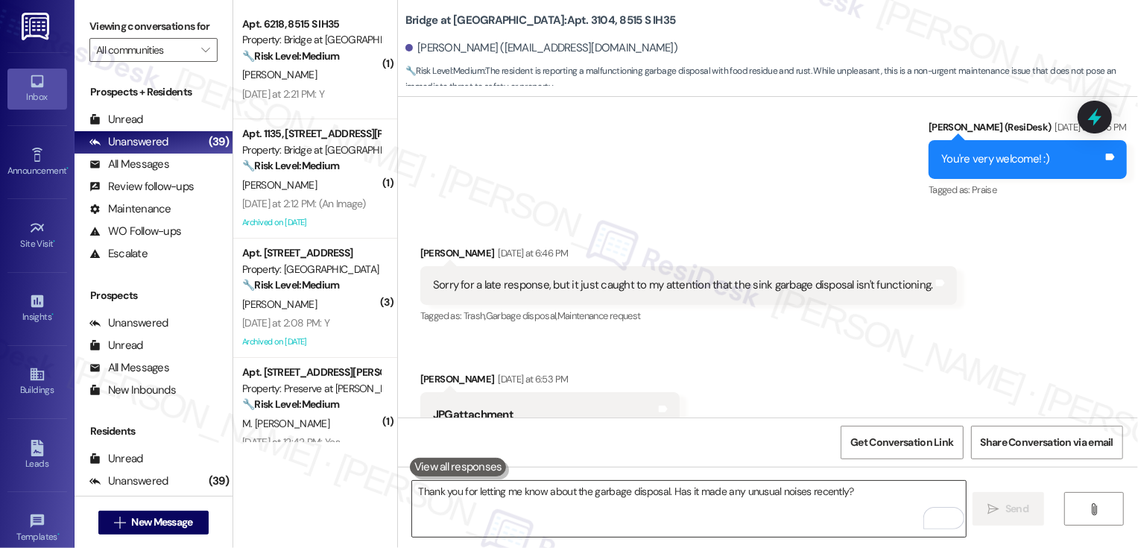
scroll to position [3239, 0]
